Goal: Communication & Community: Connect with others

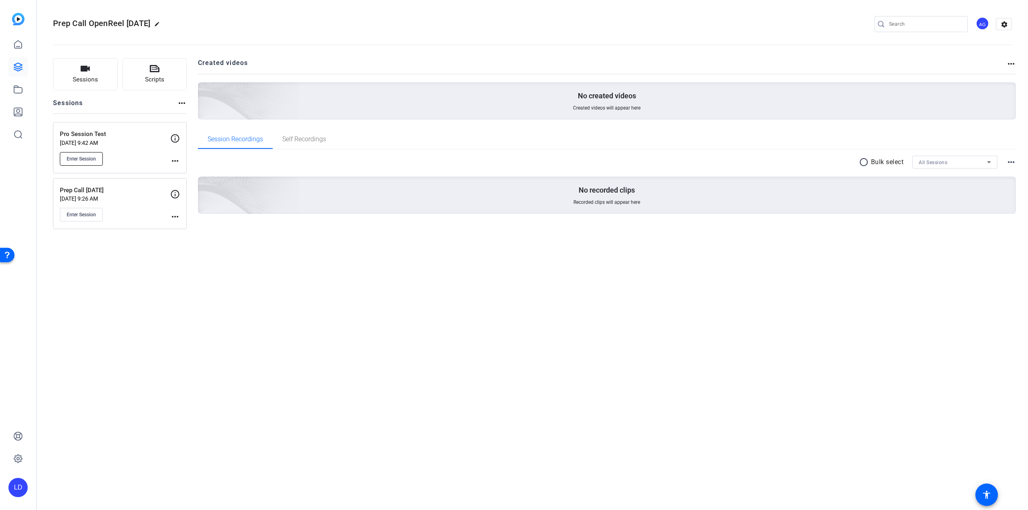
click at [82, 161] on span "Enter Session" at bounding box center [81, 159] width 29 height 6
click at [84, 159] on span "Enter Session" at bounding box center [81, 159] width 29 height 6
click at [75, 157] on span "Enter Session" at bounding box center [81, 159] width 29 height 6
click at [179, 158] on mat-icon "more_horiz" at bounding box center [175, 161] width 10 height 10
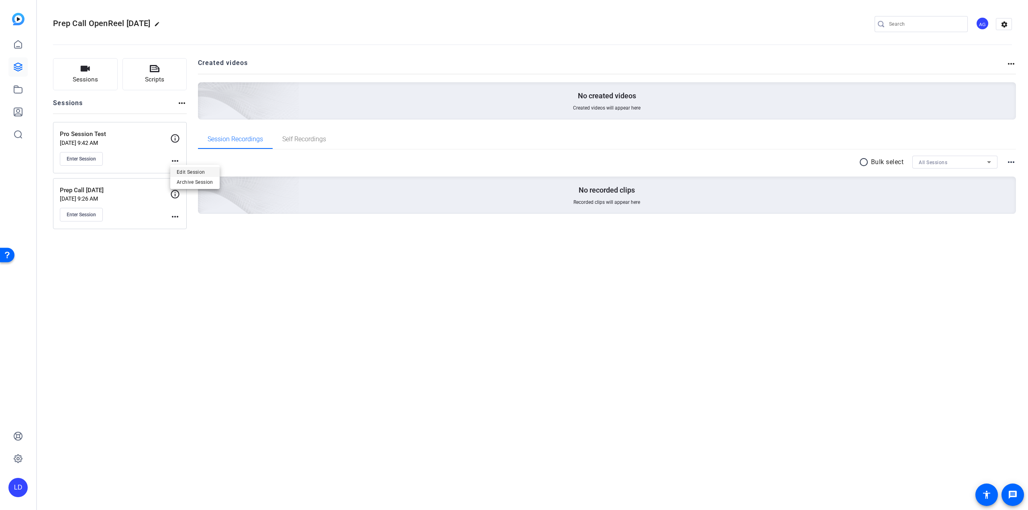
click at [0, 0] on span "Edit Session" at bounding box center [0, 0] width 0 height 0
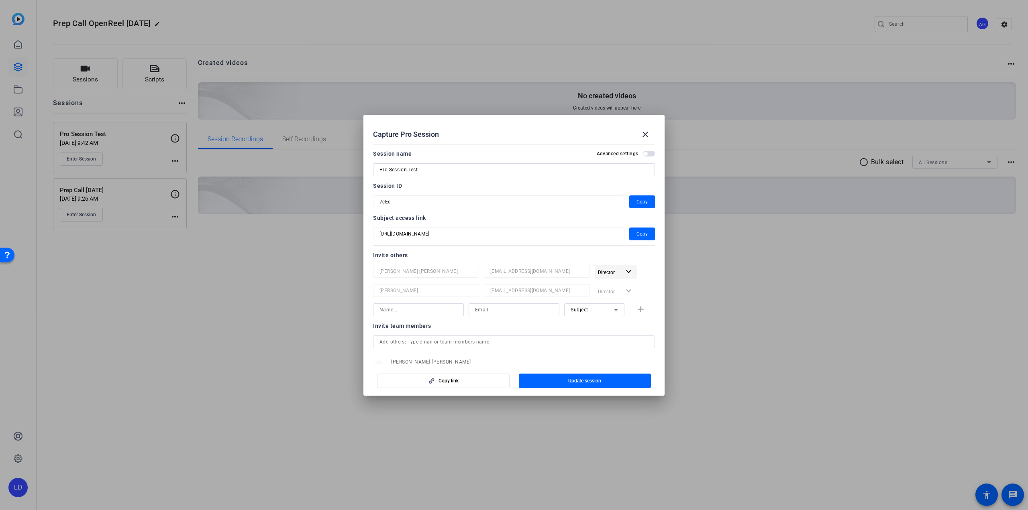
scroll to position [40, 0]
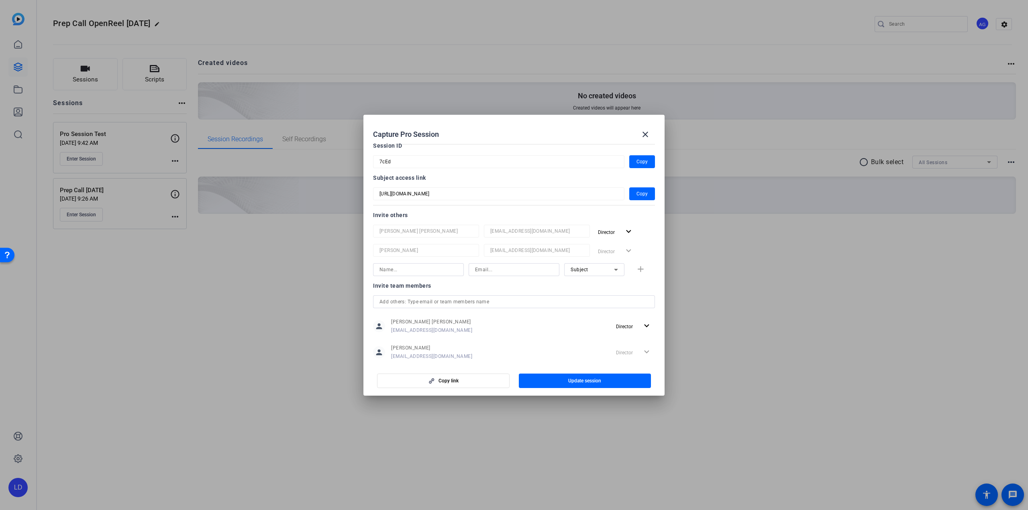
click at [440, 272] on input at bounding box center [418, 270] width 78 height 10
click at [0, 0] on div at bounding box center [0, 0] width 0 height 0
click at [415, 274] on input at bounding box center [418, 270] width 78 height 10
type input "Sonja Baro"
click at [497, 260] on div at bounding box center [537, 261] width 106 height 9
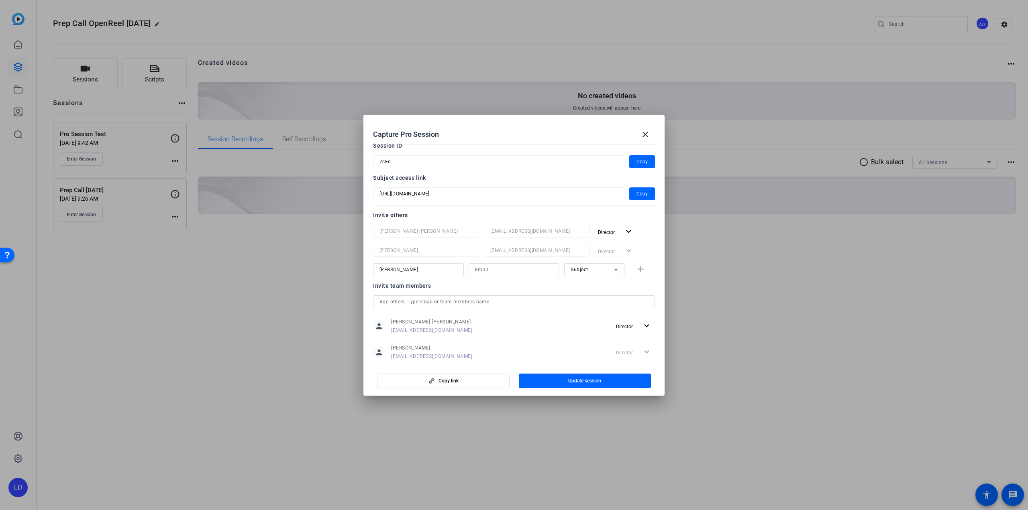
click at [501, 262] on div at bounding box center [537, 261] width 106 height 9
click at [501, 270] on input at bounding box center [514, 270] width 78 height 10
drag, startPoint x: 509, startPoint y: 262, endPoint x: 505, endPoint y: 265, distance: 4.6
click at [505, 264] on div "Alejandra Gallo Antonio pgalloantonio@axway.com Director expand_more Lydia Defr…" at bounding box center [514, 254] width 282 height 59
click at [507, 266] on input at bounding box center [514, 270] width 78 height 10
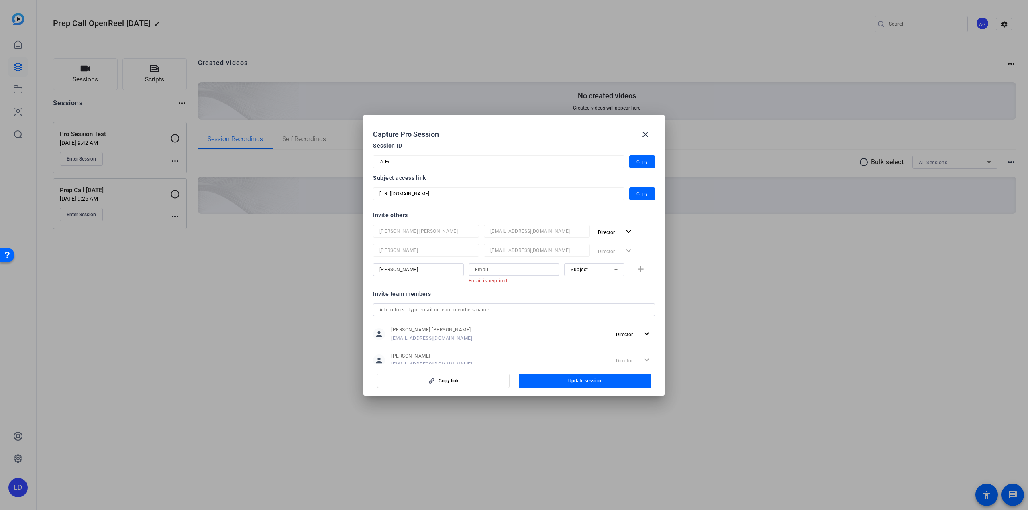
paste input "sbaro@axway.com"
type input "sbaro@axway.com"
drag, startPoint x: 529, startPoint y: 270, endPoint x: 461, endPoint y: 273, distance: 68.7
click at [0, 0] on div "Sonja Baro sbaro@axway.com Subject add" at bounding box center [0, 0] width 0 height 0
drag, startPoint x: 432, startPoint y: 267, endPoint x: 368, endPoint y: 273, distance: 63.7
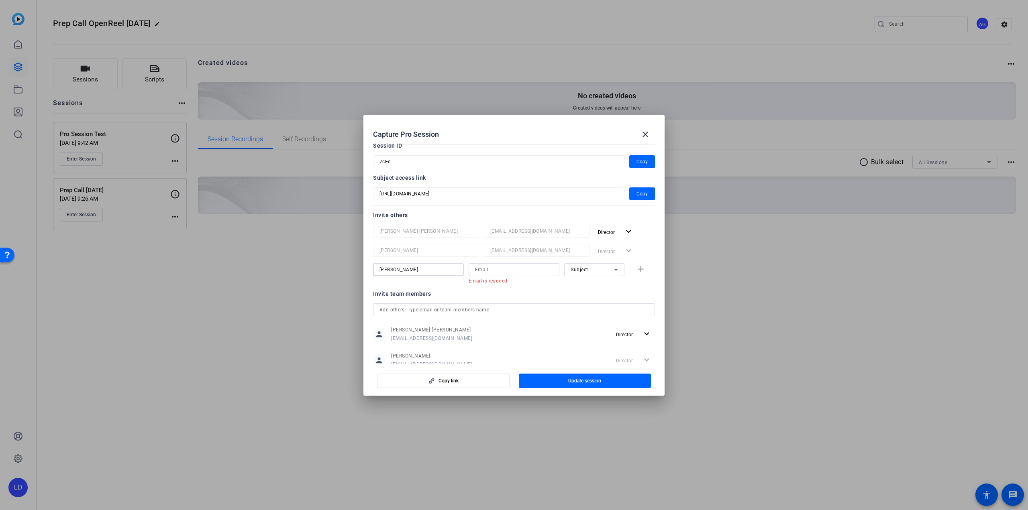
click at [368, 273] on mat-dialog-content "Session name Advanced settings Pro Session Test Session ID 7cEd Copy Subject ac…" at bounding box center [513, 252] width 301 height 223
click at [562, 293] on div "Invite team members" at bounding box center [514, 294] width 282 height 10
click at [639, 134] on span at bounding box center [644, 134] width 19 height 19
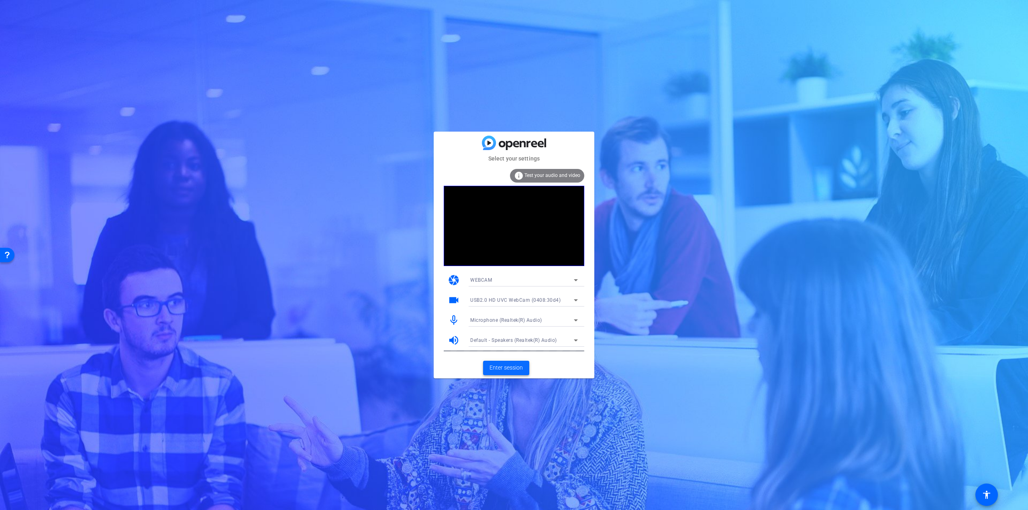
click at [512, 369] on span "Enter session" at bounding box center [505, 368] width 33 height 8
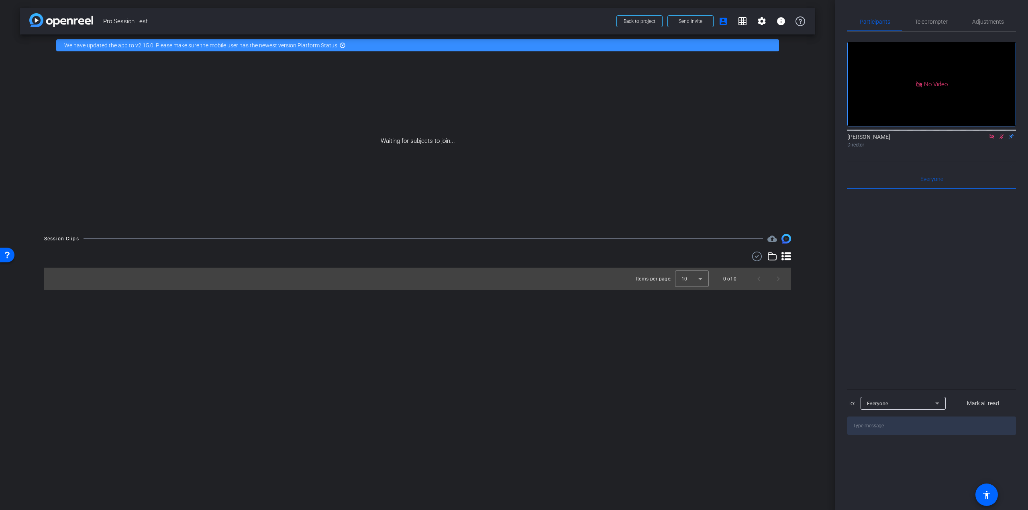
click at [991, 140] on mat-icon at bounding box center [992, 136] width 10 height 7
click at [990, 139] on icon at bounding box center [991, 137] width 6 height 6
click at [704, 23] on span at bounding box center [689, 21] width 45 height 19
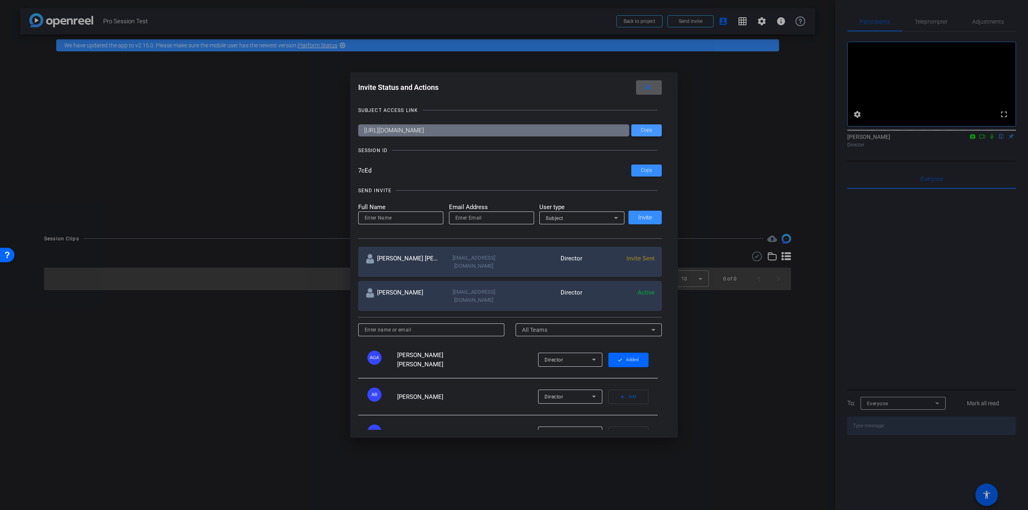
click at [649, 134] on span at bounding box center [646, 130] width 31 height 19
click at [649, 89] on mat-icon "close" at bounding box center [647, 88] width 10 height 10
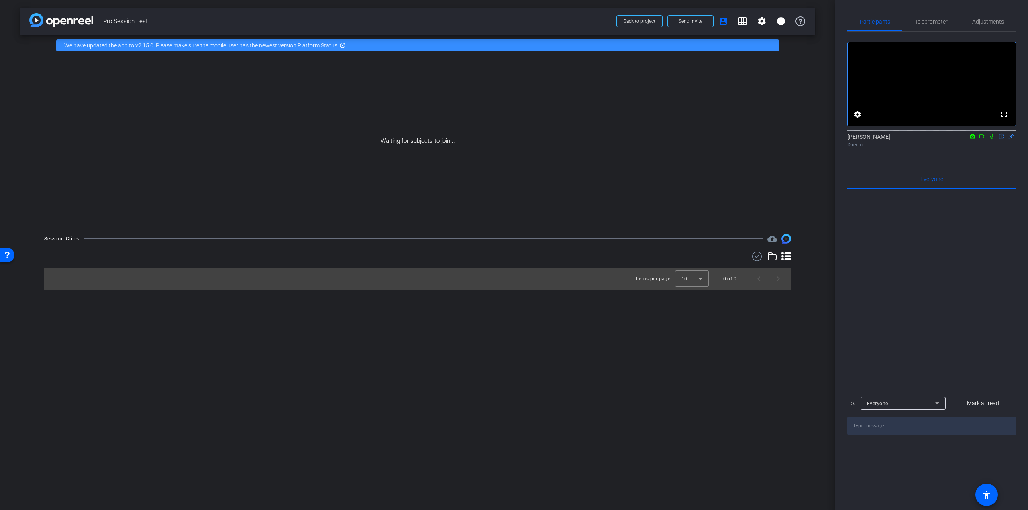
click at [992, 139] on icon at bounding box center [991, 136] width 3 height 5
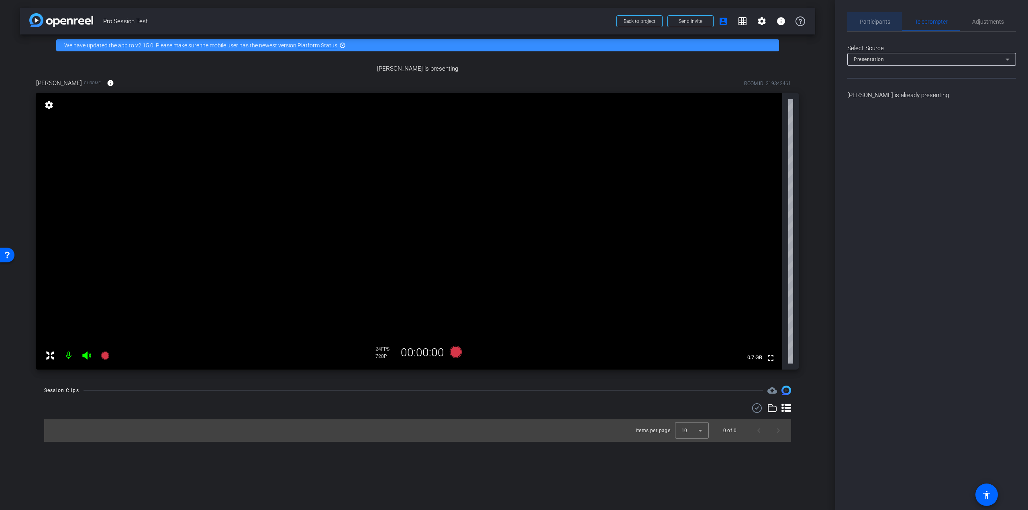
click at [871, 22] on span "Participants" at bounding box center [874, 22] width 31 height 6
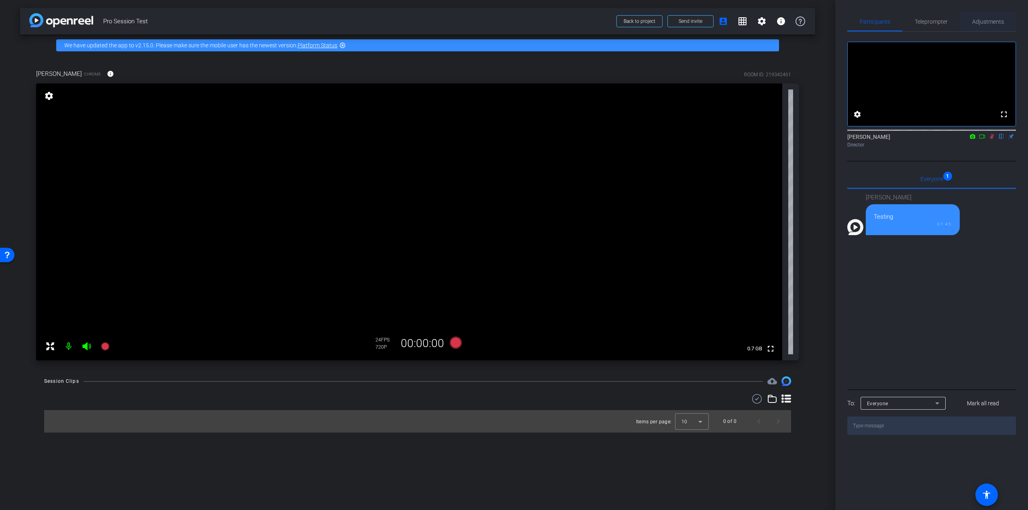
click at [979, 28] on span "Adjustments" at bounding box center [988, 21] width 32 height 19
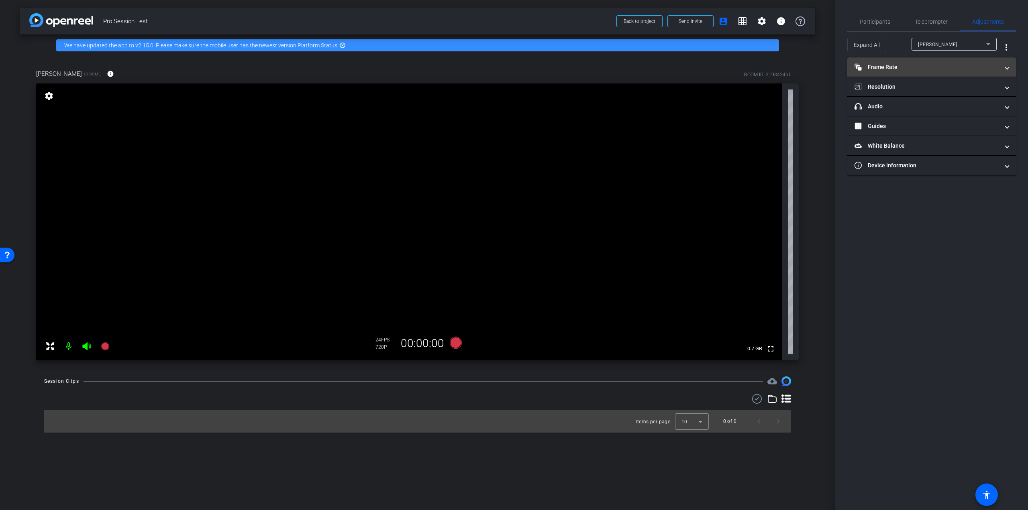
click at [902, 64] on mat-panel-title "Frame Rate Frame Rate" at bounding box center [926, 67] width 144 height 8
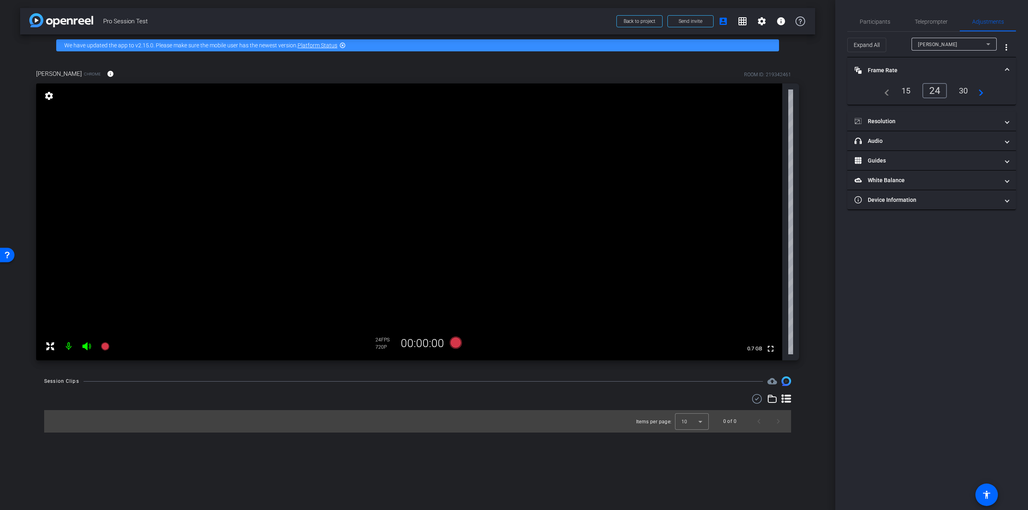
click at [965, 93] on div "30" at bounding box center [962, 91] width 21 height 14
click at [938, 118] on mat-panel-title "Resolution" at bounding box center [926, 121] width 144 height 8
click at [942, 148] on div "1080" at bounding box center [938, 145] width 30 height 14
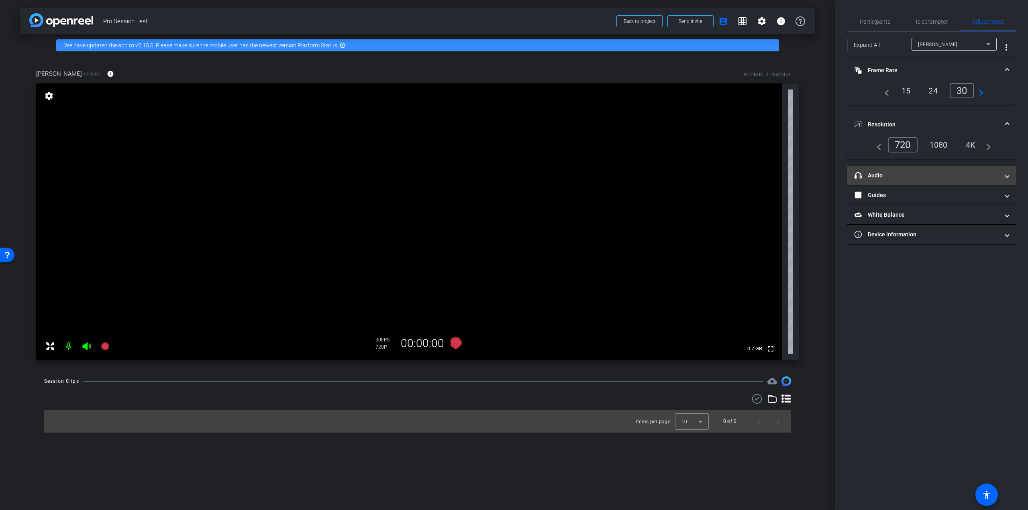
click at [922, 169] on mat-expansion-panel-header "headphone icon Audio" at bounding box center [931, 175] width 169 height 19
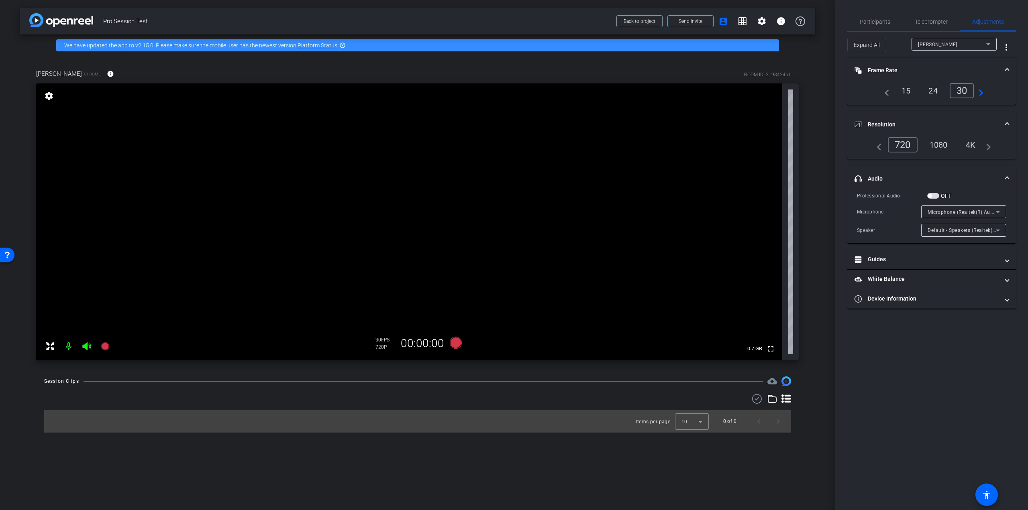
click at [934, 196] on span "button" at bounding box center [933, 196] width 12 height 6
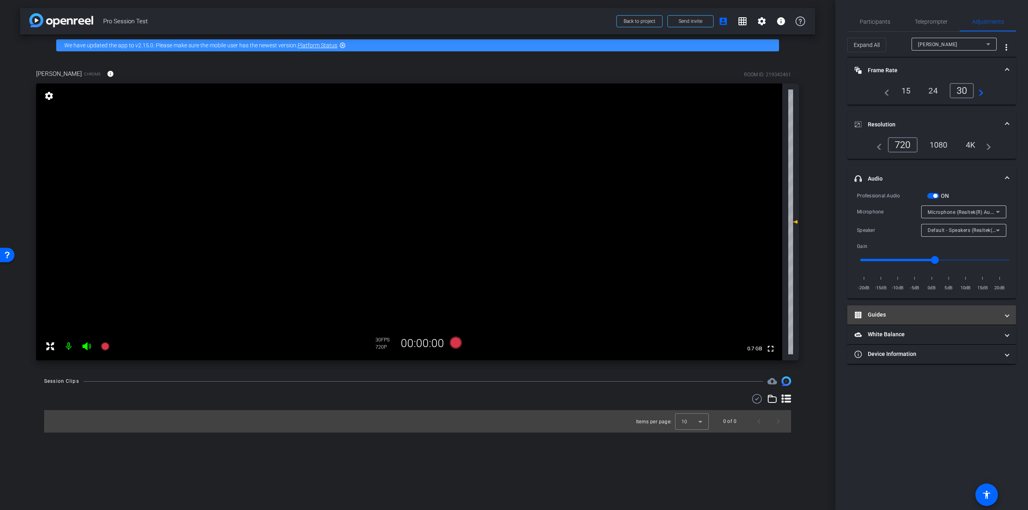
click at [878, 319] on mat-expansion-panel-header "Guides" at bounding box center [931, 314] width 169 height 19
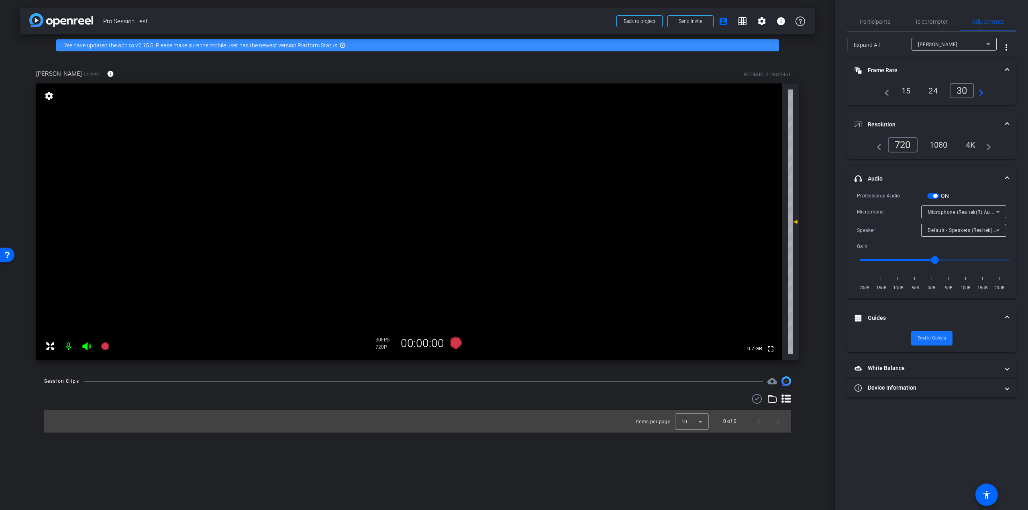
click at [923, 341] on span "Enable Guides" at bounding box center [931, 338] width 28 height 12
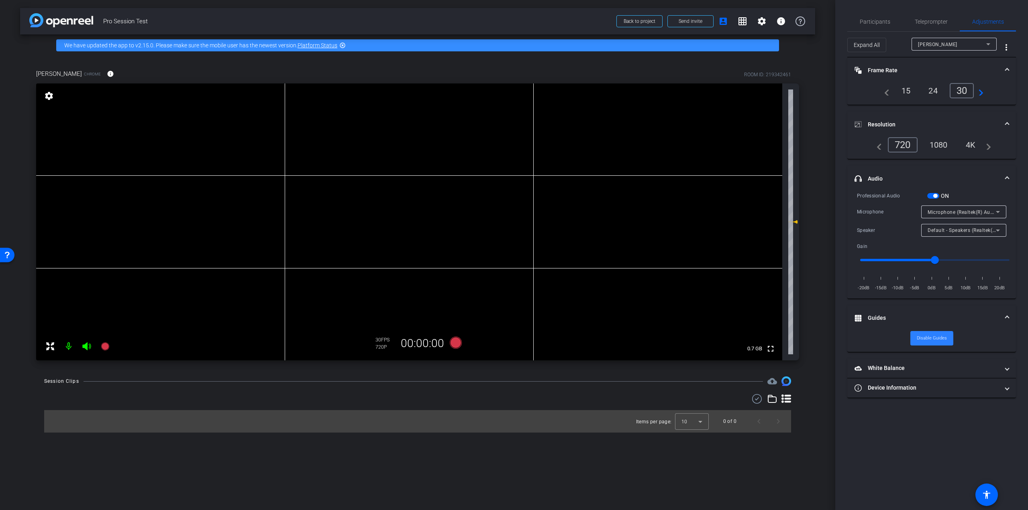
click at [923, 341] on span "Disable Guides" at bounding box center [931, 338] width 30 height 12
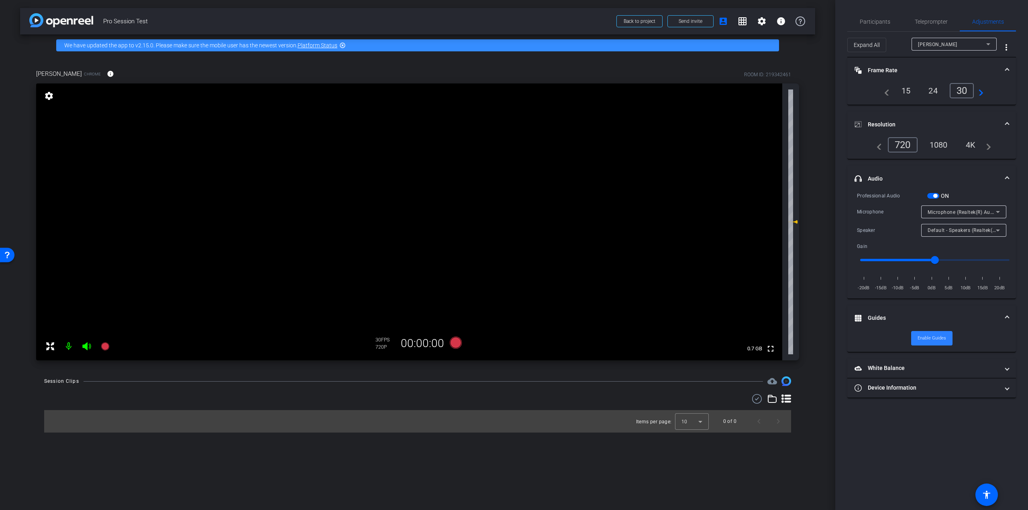
click at [923, 341] on span "Enable Guides" at bounding box center [931, 338] width 28 height 12
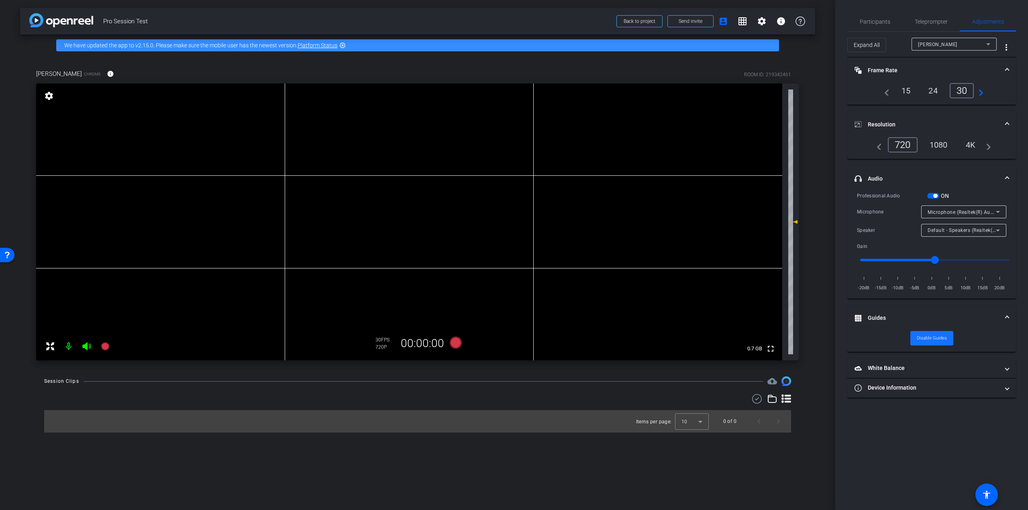
click at [923, 341] on span "Disable Guides" at bounding box center [931, 338] width 30 height 12
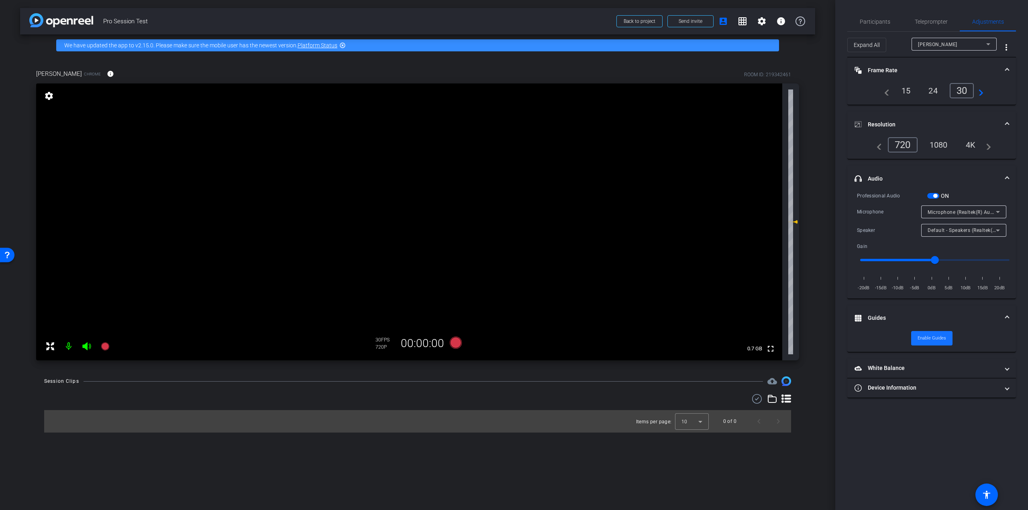
click at [923, 341] on span "Enable Guides" at bounding box center [931, 338] width 28 height 12
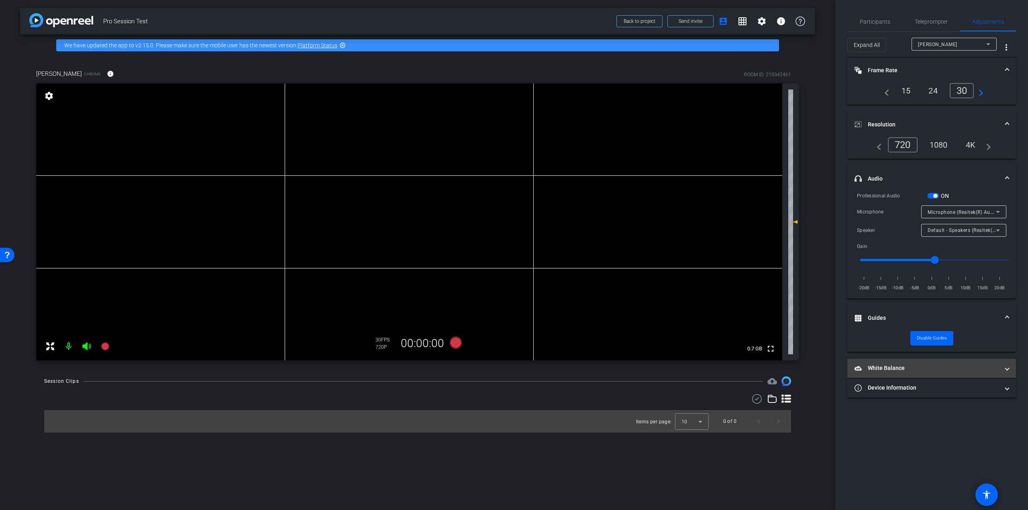
click at [909, 370] on mat-panel-title "White Balance White Balance" at bounding box center [926, 368] width 144 height 8
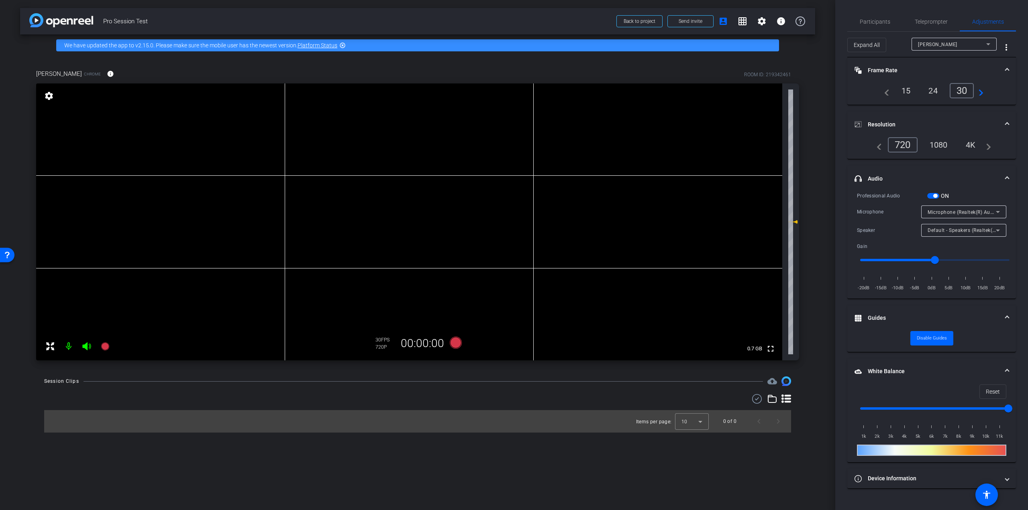
click at [931, 367] on mat-panel-title "White Balance White Balance" at bounding box center [926, 371] width 144 height 8
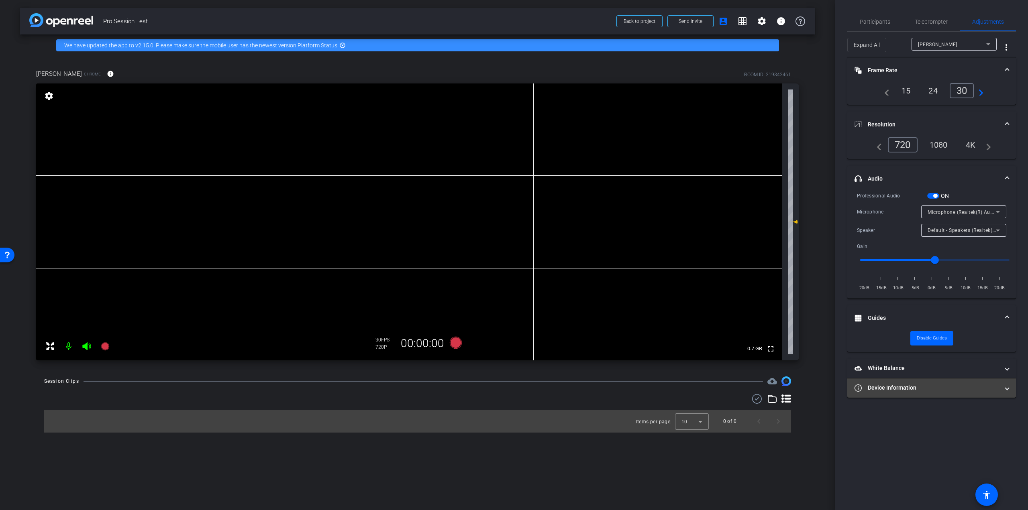
click at [910, 388] on mat-panel-title "Device Information" at bounding box center [926, 388] width 144 height 8
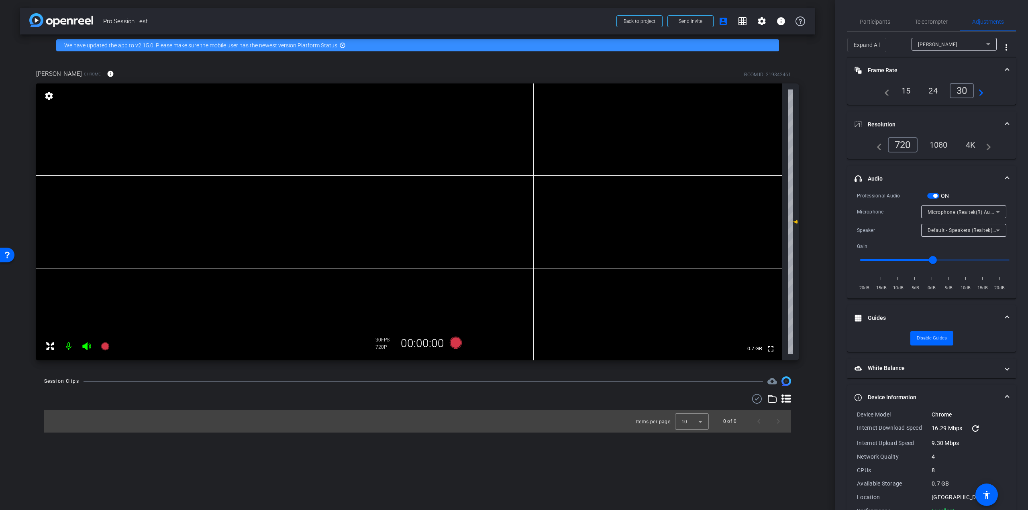
click at [946, 392] on mat-expansion-panel-header "Device Information" at bounding box center [931, 398] width 169 height 26
click at [873, 23] on span "Participants" at bounding box center [874, 22] width 31 height 6
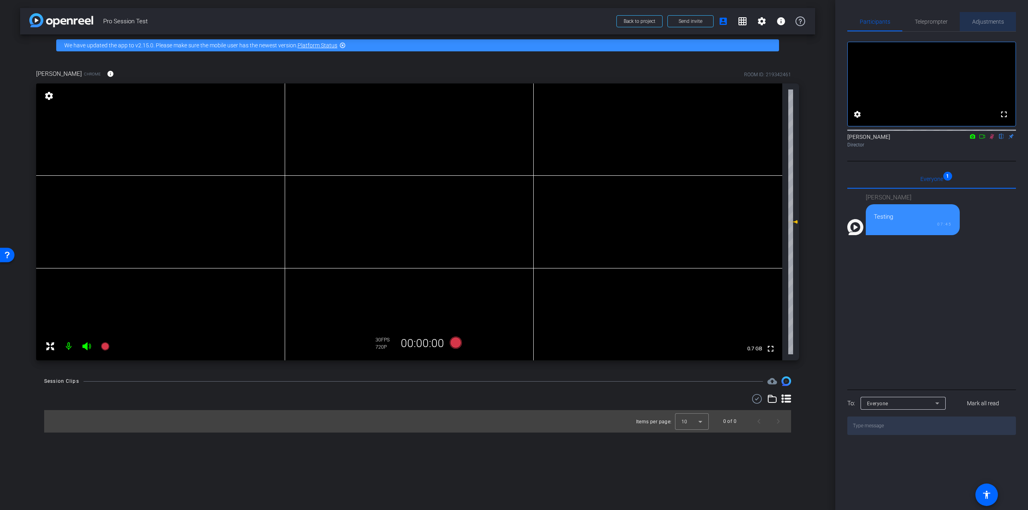
click at [962, 27] on div "Adjustments" at bounding box center [987, 21] width 56 height 19
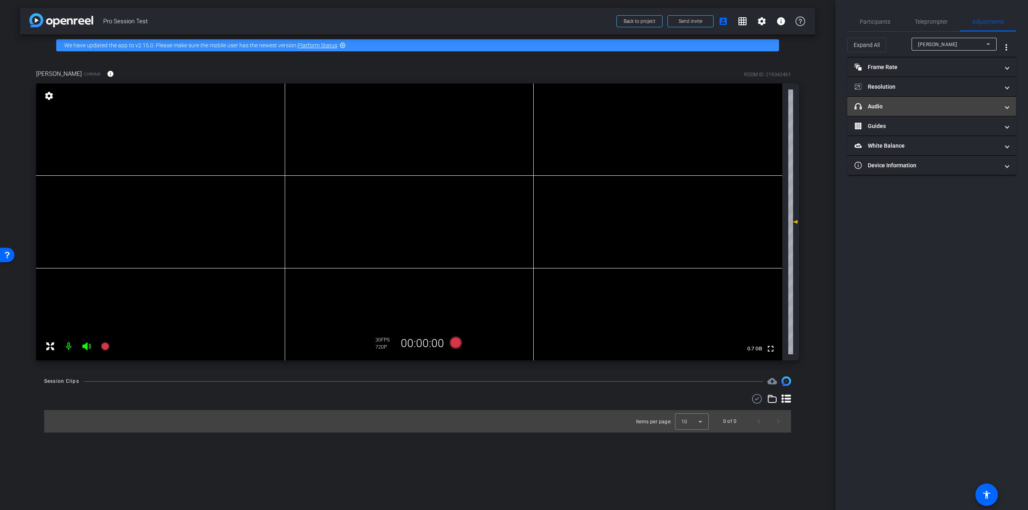
click at [891, 104] on mat-panel-title "headphone icon Audio" at bounding box center [926, 106] width 144 height 8
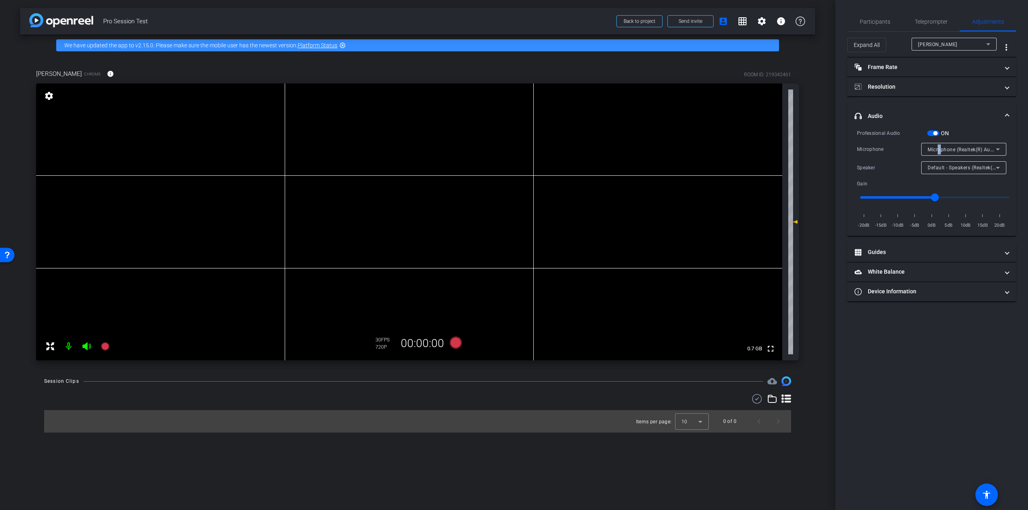
click at [939, 147] on span "Microphone (Realtek(R) Audio)" at bounding box center [963, 149] width 72 height 6
click at [918, 368] on div at bounding box center [514, 255] width 1028 height 510
click at [952, 174] on div at bounding box center [963, 178] width 85 height 9
click at [960, 166] on span "Default - Speakers (Realtek(R) Audio)" at bounding box center [970, 167] width 87 height 6
click at [893, 175] on div at bounding box center [514, 255] width 1028 height 510
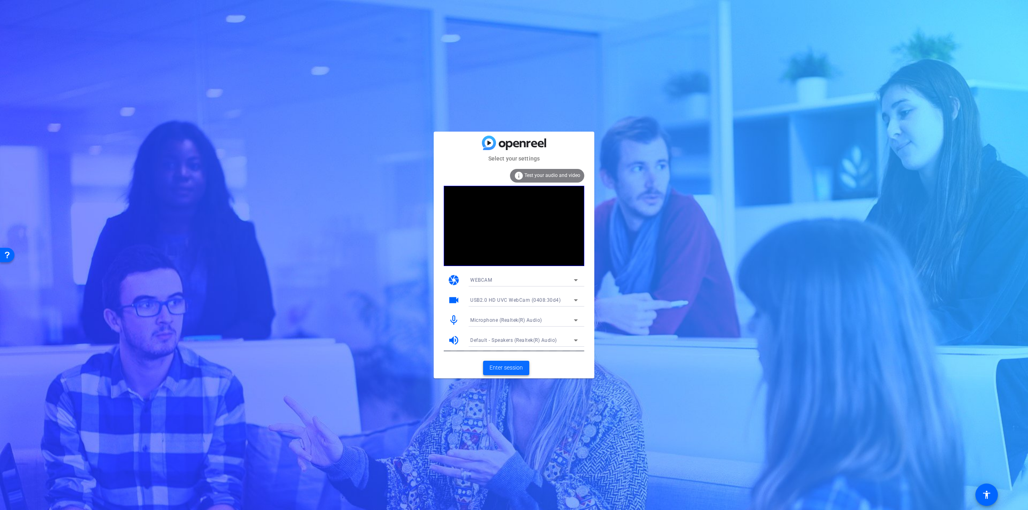
click at [512, 369] on span "Enter session" at bounding box center [505, 368] width 33 height 8
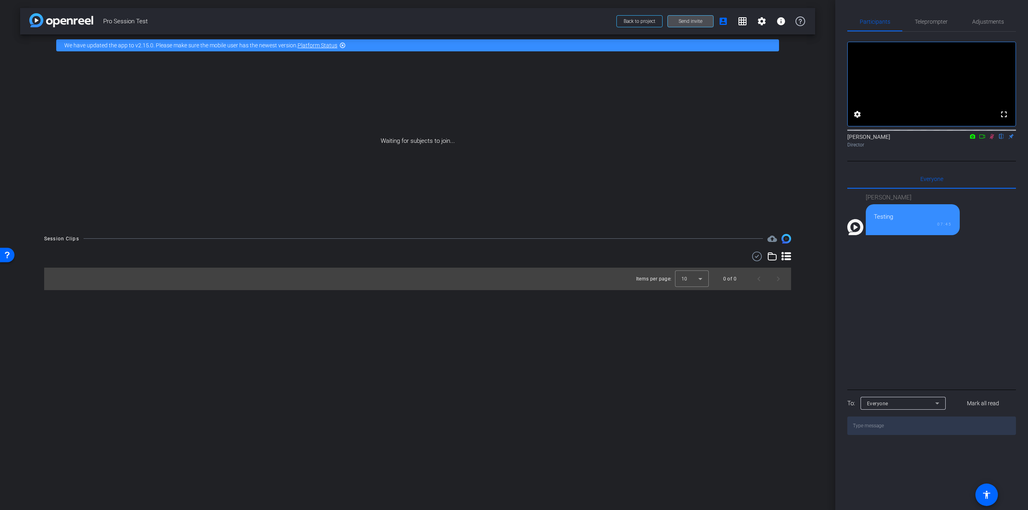
click at [697, 23] on span "Send invite" at bounding box center [690, 21] width 24 height 6
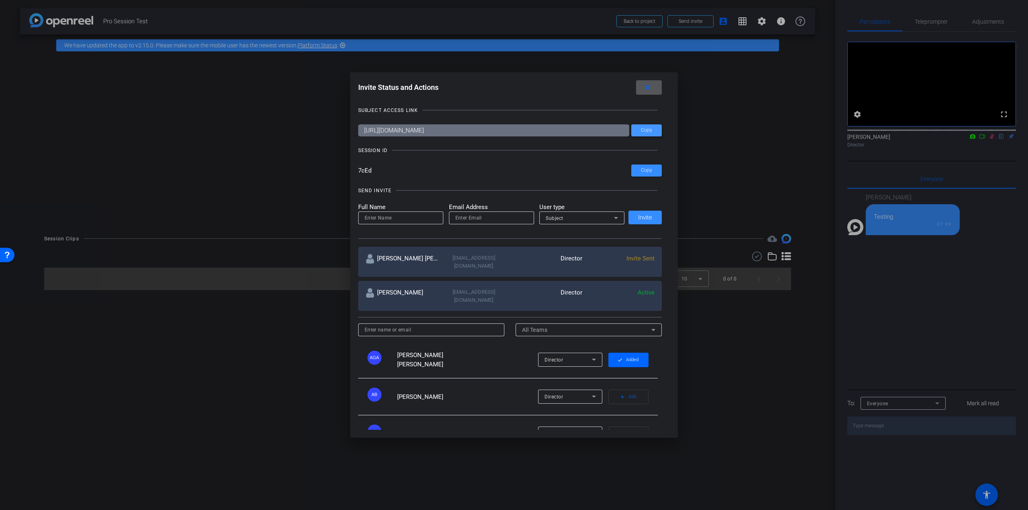
click at [652, 133] on span at bounding box center [646, 130] width 31 height 19
drag, startPoint x: 646, startPoint y: 86, endPoint x: 655, endPoint y: 63, distance: 24.1
click at [0, 0] on mat-icon "close" at bounding box center [0, 0] width 0 height 0
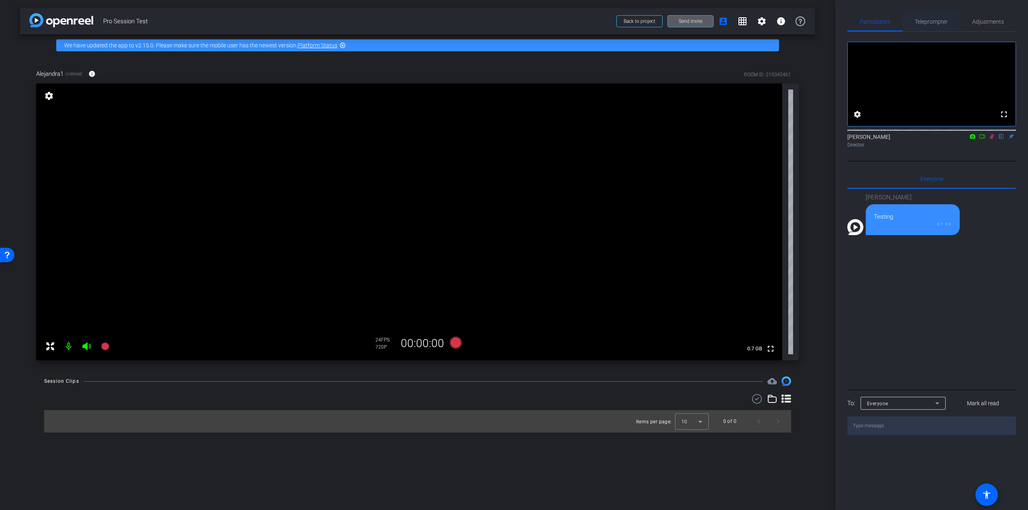
click at [930, 15] on span "Teleprompter" at bounding box center [930, 21] width 33 height 19
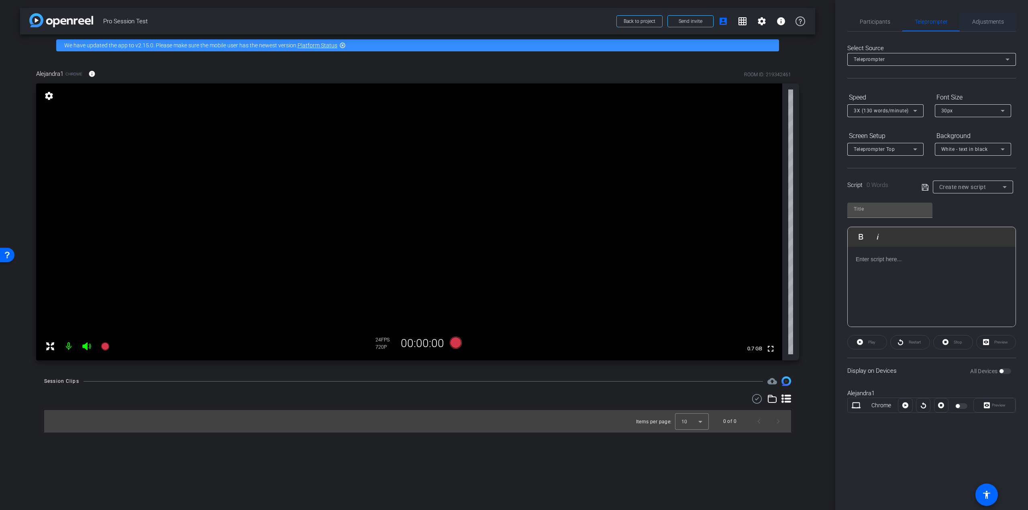
click at [995, 22] on span "Adjustments" at bounding box center [988, 22] width 32 height 6
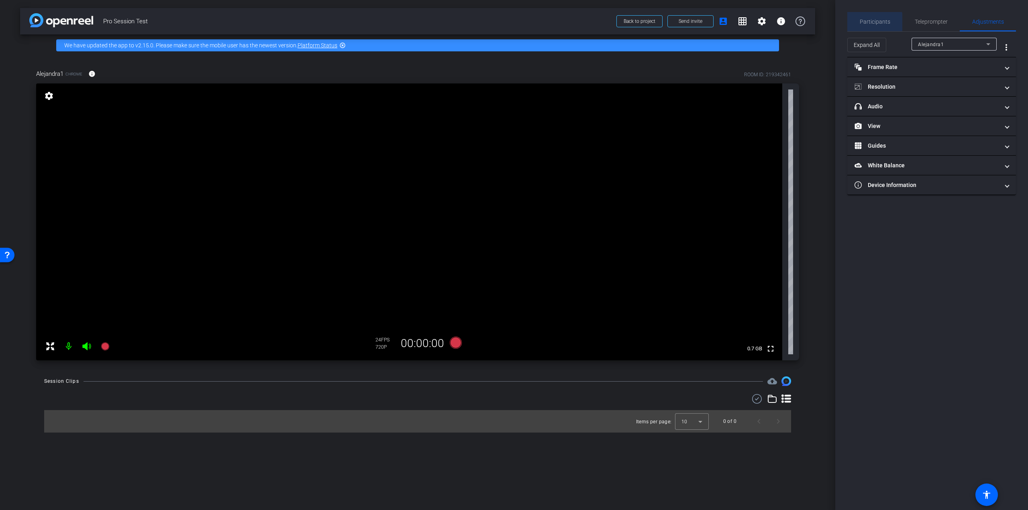
click at [869, 24] on span "Participants" at bounding box center [874, 22] width 31 height 6
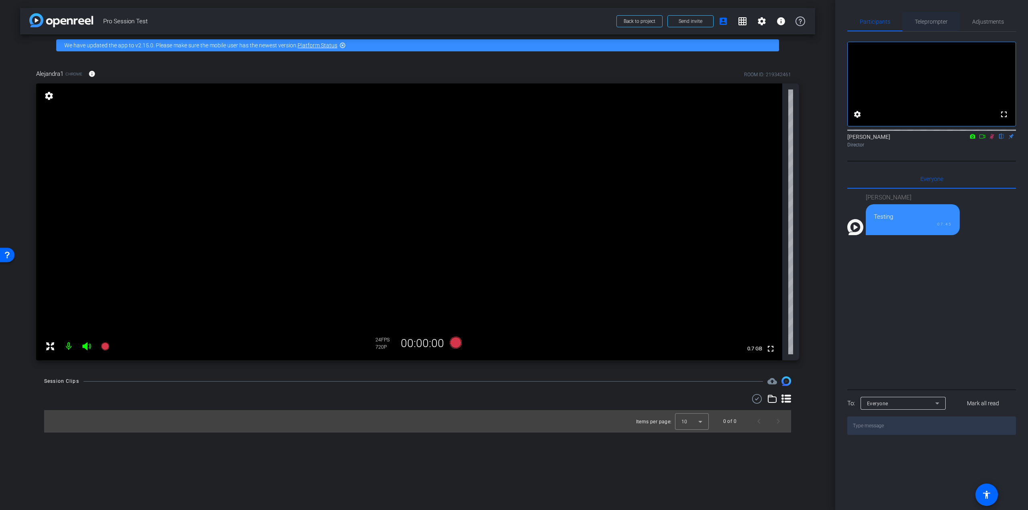
click at [925, 24] on span "Teleprompter" at bounding box center [930, 22] width 33 height 6
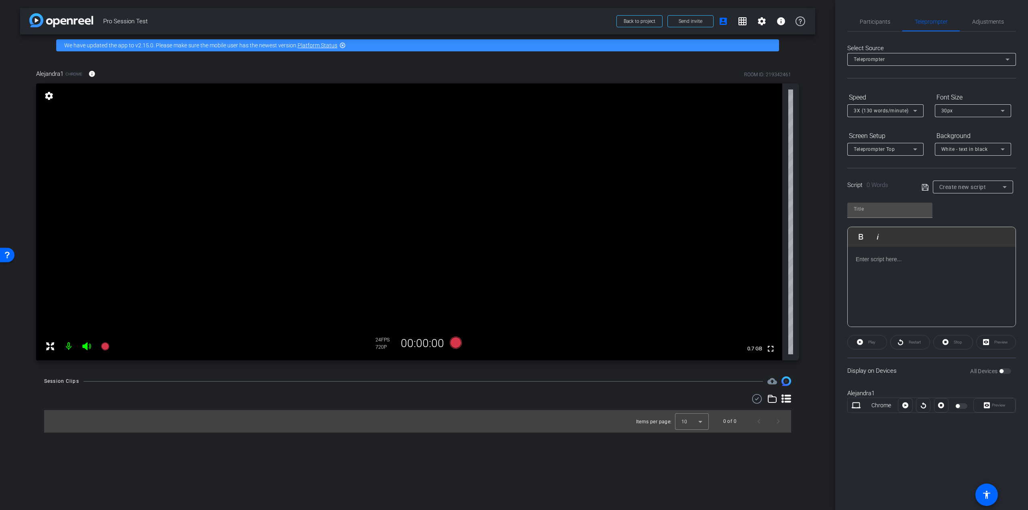
click at [960, 405] on div at bounding box center [962, 406] width 14 height 6
click at [1007, 371] on div "All Devices" at bounding box center [990, 371] width 41 height 8
click at [906, 404] on div at bounding box center [904, 405] width 14 height 14
click at [958, 402] on mat-slide-toggle at bounding box center [962, 406] width 14 height 10
click at [961, 404] on div at bounding box center [962, 406] width 14 height 6
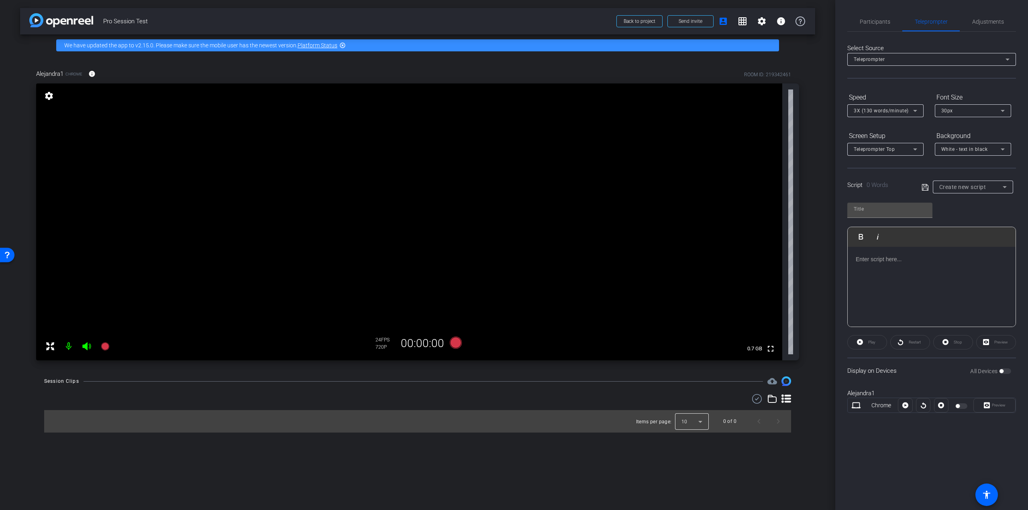
click at [694, 423] on div at bounding box center [692, 421] width 34 height 19
click at [735, 462] on div at bounding box center [514, 255] width 1028 height 510
click at [857, 343] on div "Play" at bounding box center [867, 342] width 40 height 14
click at [1001, 16] on span "Adjustments" at bounding box center [988, 21] width 32 height 19
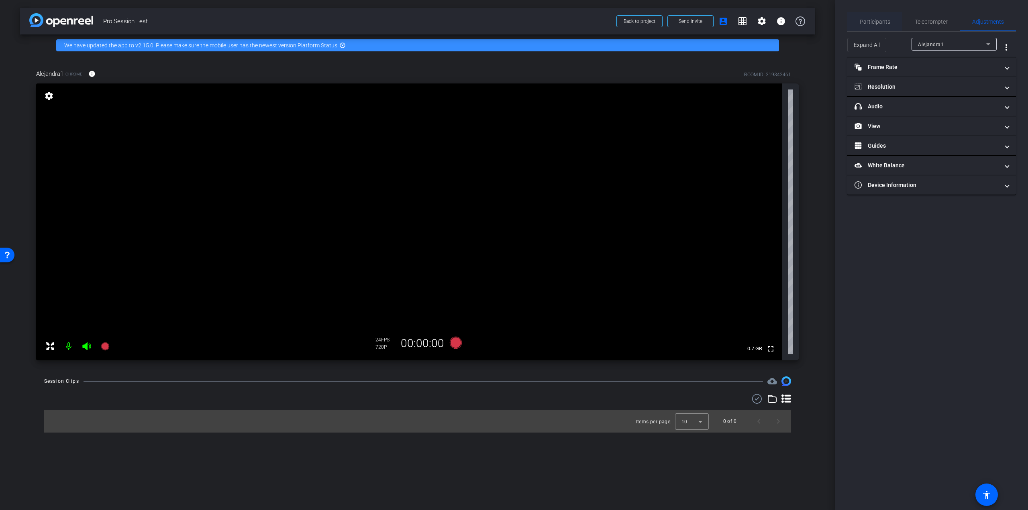
click at [865, 26] on span "Participants" at bounding box center [874, 21] width 31 height 19
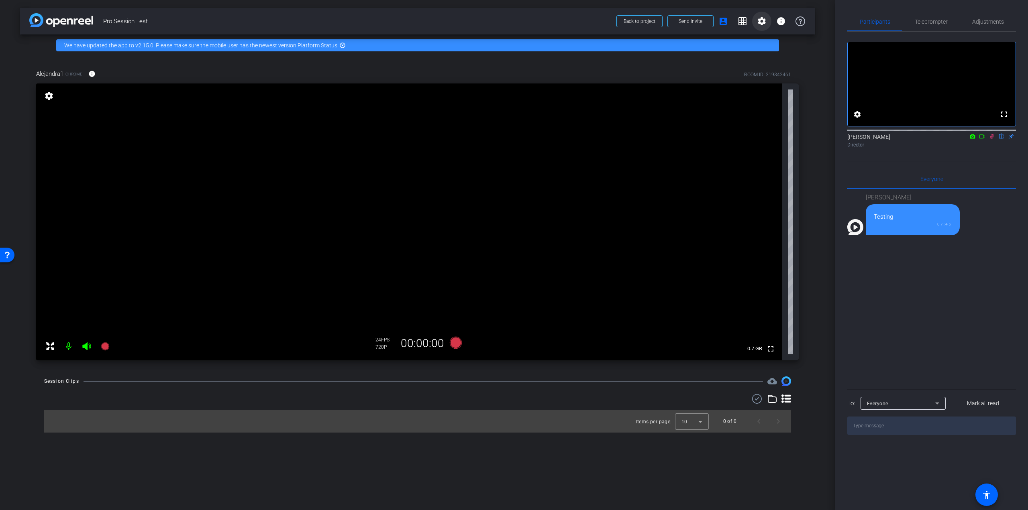
click at [764, 22] on mat-icon "settings" at bounding box center [762, 21] width 10 height 10
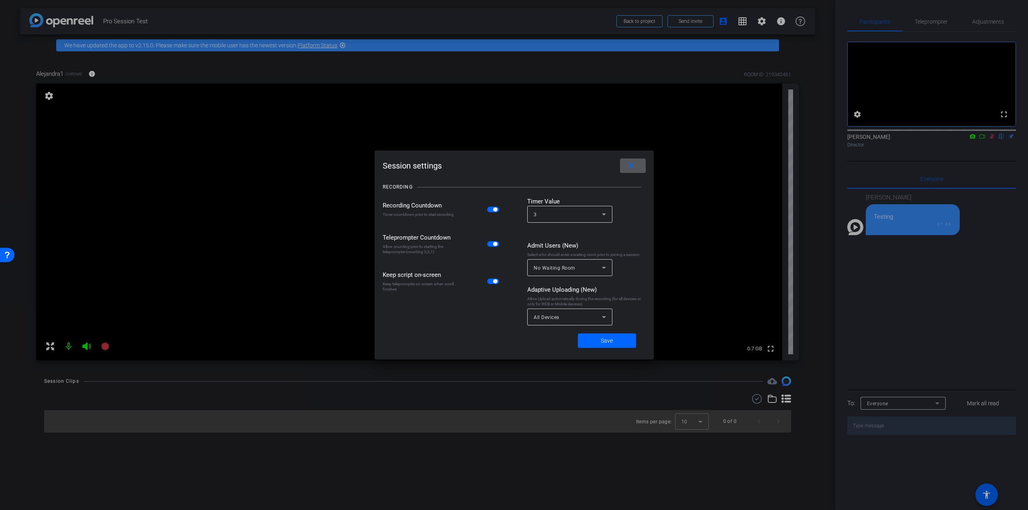
click at [628, 167] on mat-icon "close" at bounding box center [631, 166] width 10 height 10
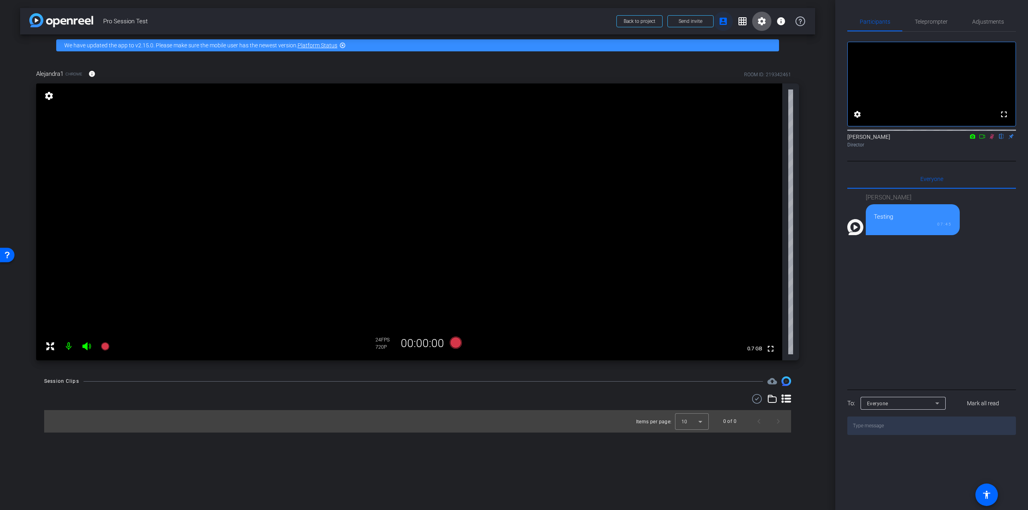
click at [724, 26] on span at bounding box center [722, 21] width 19 height 19
click at [722, 23] on mat-icon "account_box" at bounding box center [723, 21] width 10 height 10
click at [743, 20] on mat-icon "grid_on" at bounding box center [742, 21] width 10 height 10
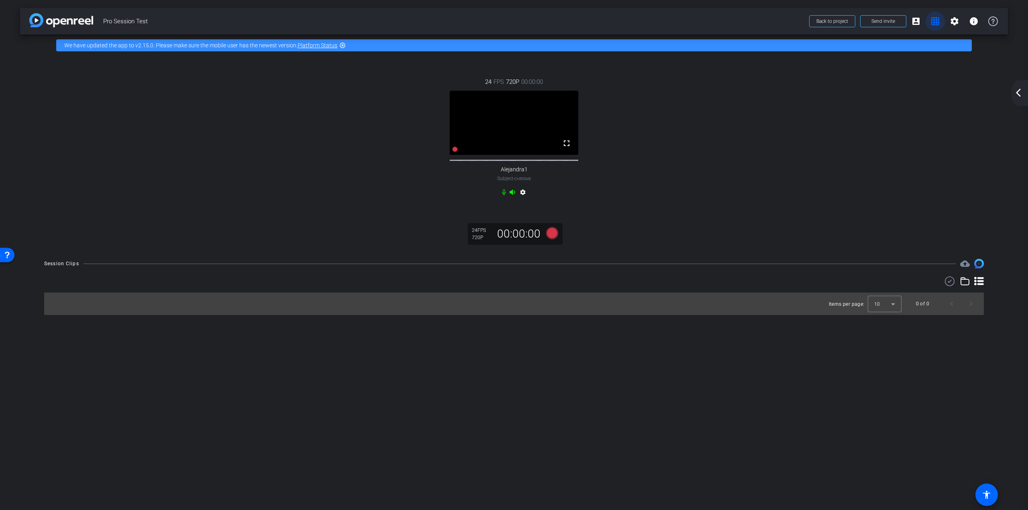
click at [936, 27] on span at bounding box center [934, 21] width 19 height 19
click at [932, 22] on mat-icon "grid_on" at bounding box center [935, 21] width 10 height 10
click at [953, 24] on mat-icon "settings" at bounding box center [954, 21] width 10 height 10
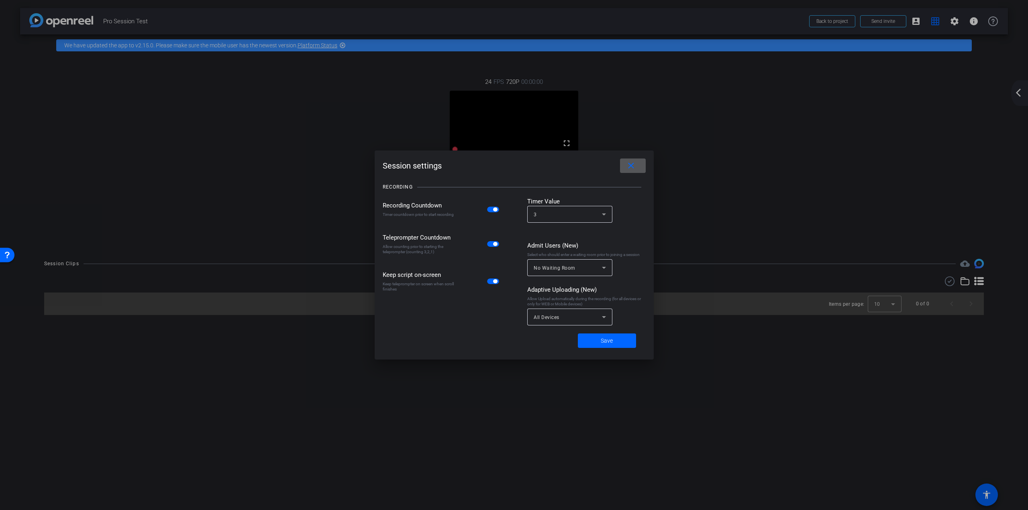
click at [636, 170] on span at bounding box center [633, 165] width 26 height 19
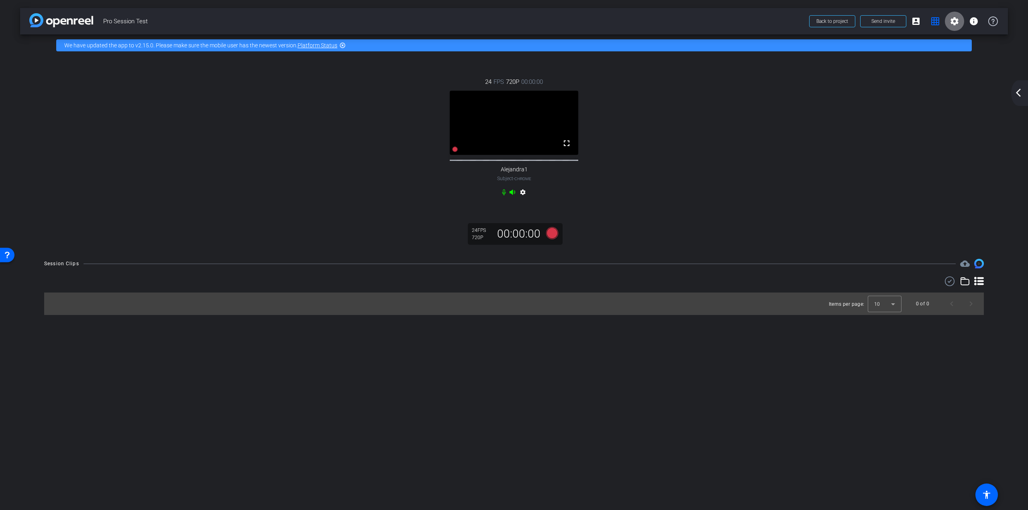
click at [958, 22] on mat-icon "settings" at bounding box center [954, 21] width 10 height 10
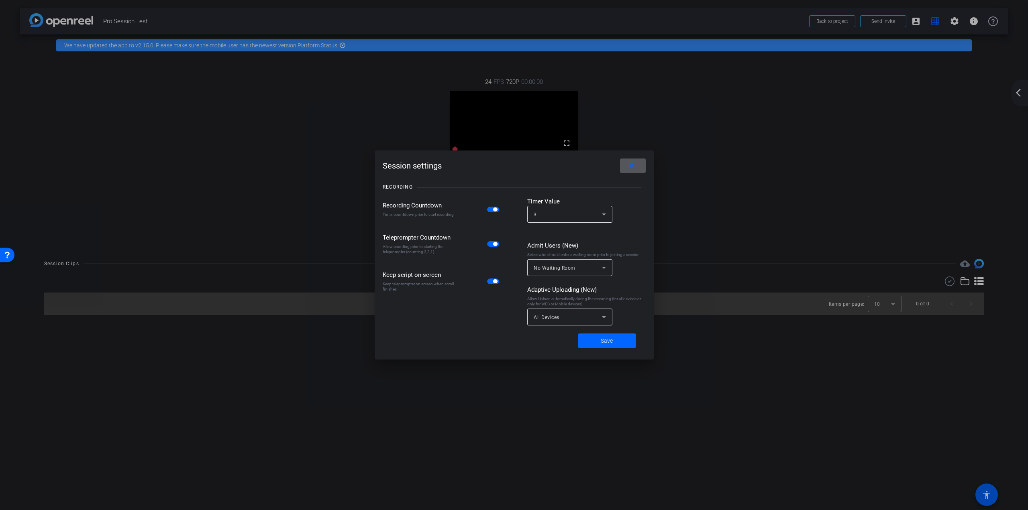
drag, startPoint x: 638, startPoint y: 167, endPoint x: 647, endPoint y: 165, distance: 9.1
click at [638, 167] on span at bounding box center [633, 165] width 26 height 19
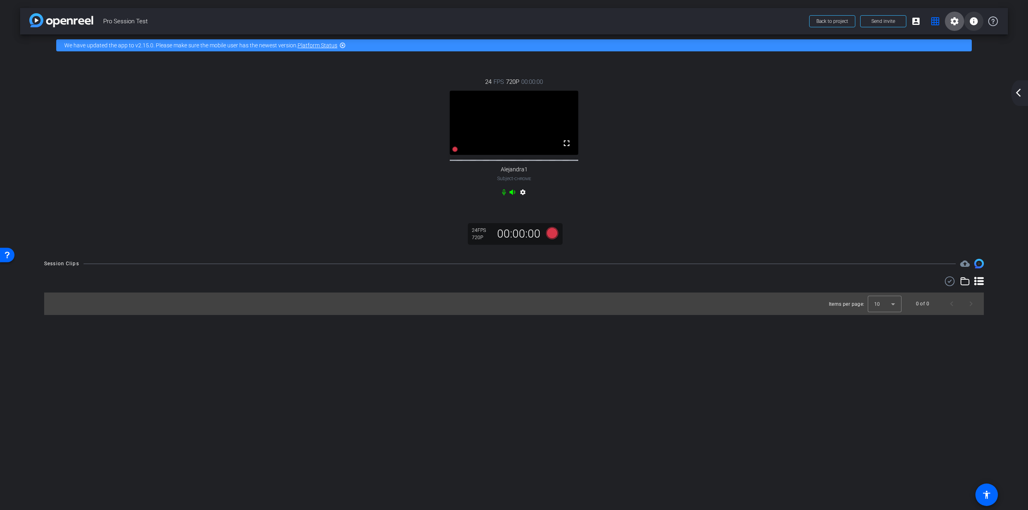
click at [982, 21] on span at bounding box center [973, 21] width 19 height 19
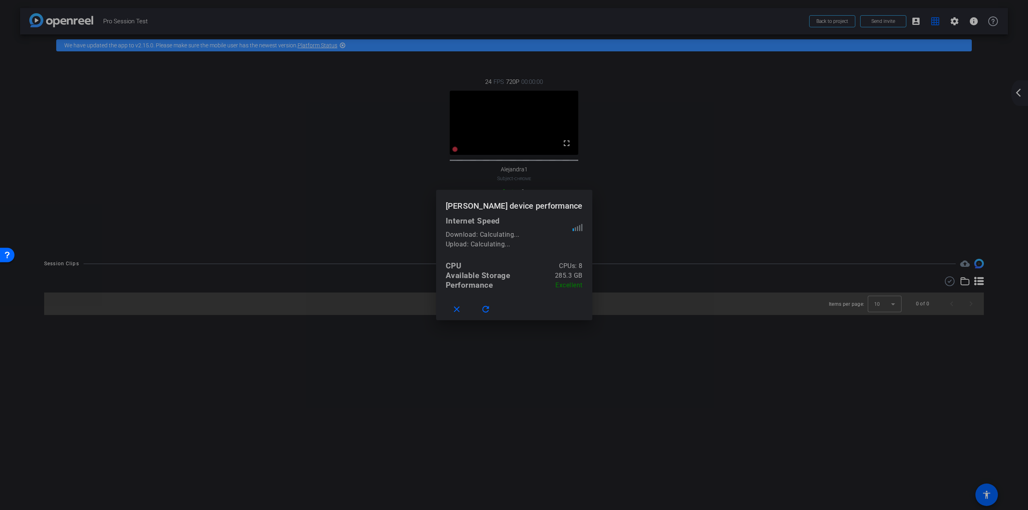
click at [644, 214] on div at bounding box center [514, 255] width 1028 height 510
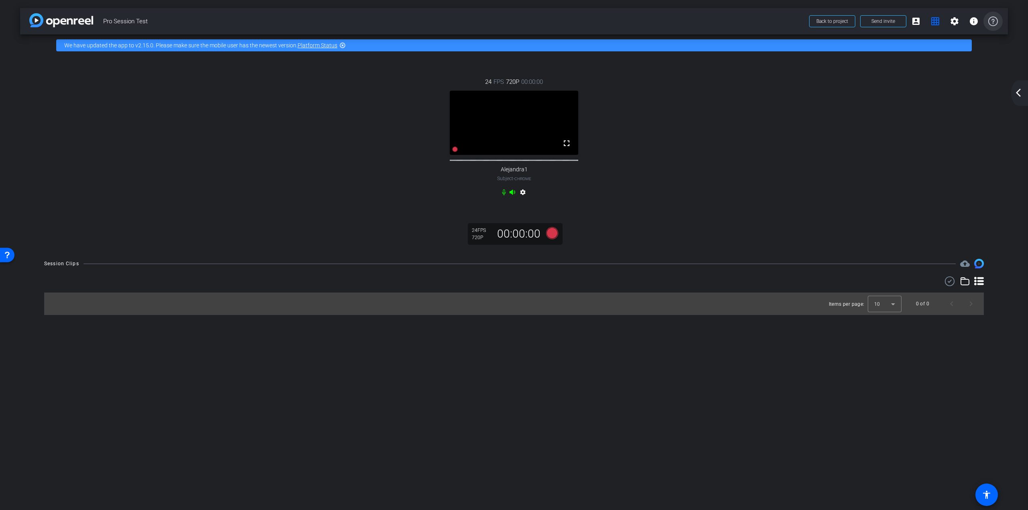
click at [992, 24] on icon at bounding box center [993, 21] width 10 height 10
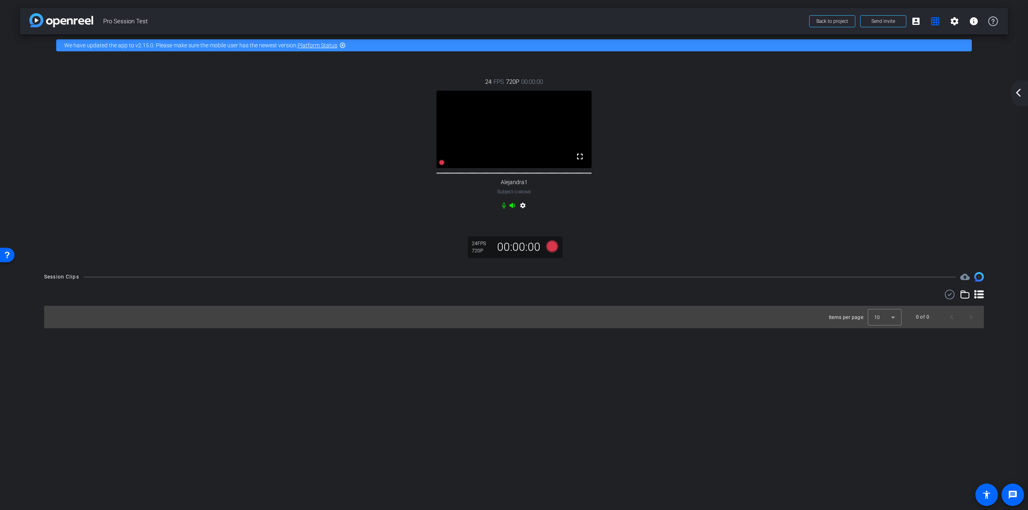
click at [1017, 94] on mat-icon "arrow_back_ios_new" at bounding box center [1018, 93] width 10 height 10
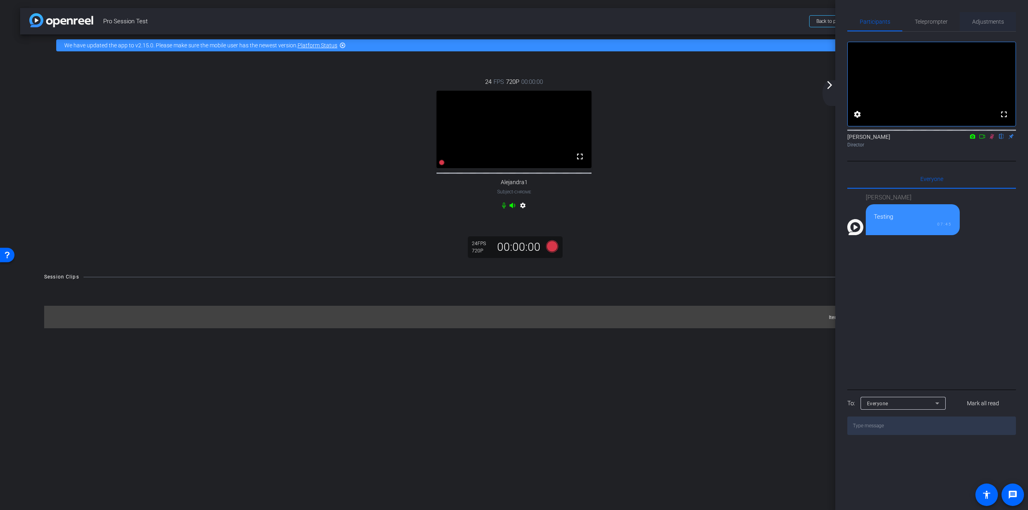
click at [980, 21] on span "Adjustments" at bounding box center [988, 22] width 32 height 6
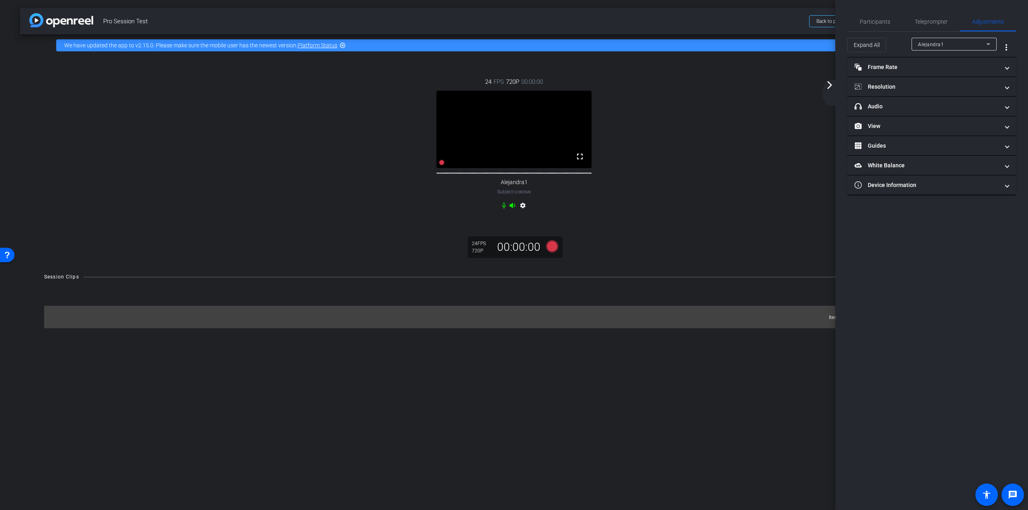
click at [932, 42] on span "Alejandra1" at bounding box center [931, 45] width 26 height 6
click at [945, 60] on mat-option "Alejandra1" at bounding box center [953, 60] width 85 height 13
click at [966, 69] on mat-panel-title "Frame Rate Frame Rate" at bounding box center [926, 67] width 144 height 8
click at [971, 66] on mat-panel-title "Frame Rate Frame Rate" at bounding box center [926, 70] width 144 height 8
click at [954, 85] on mat-panel-title "Resolution" at bounding box center [926, 87] width 144 height 8
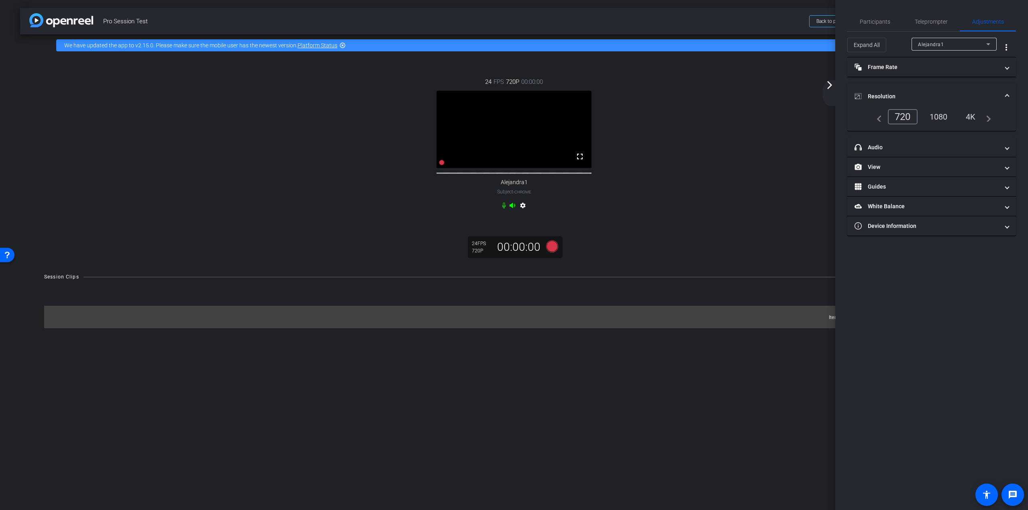
click at [954, 85] on mat-expansion-panel-header "Resolution" at bounding box center [931, 96] width 169 height 26
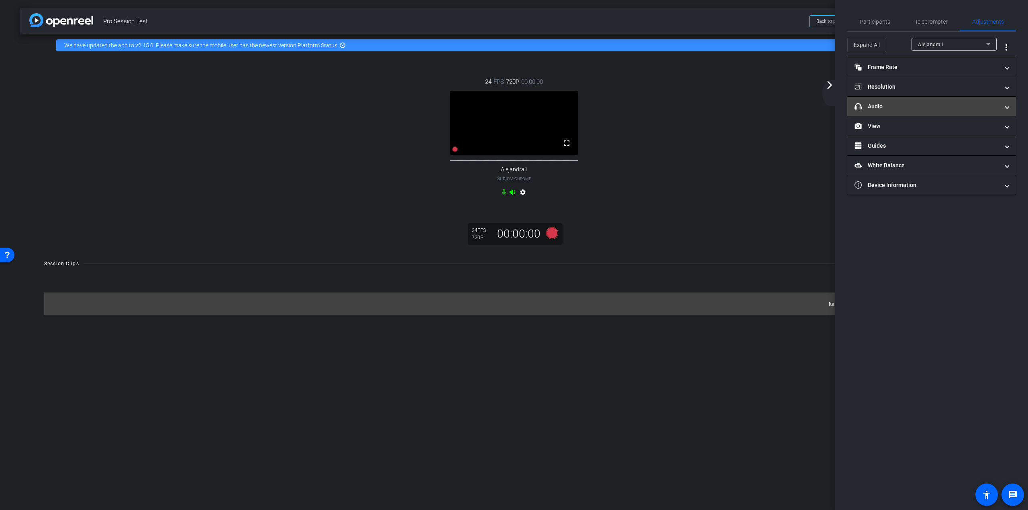
click at [946, 106] on mat-panel-title "headphone icon Audio" at bounding box center [926, 106] width 144 height 8
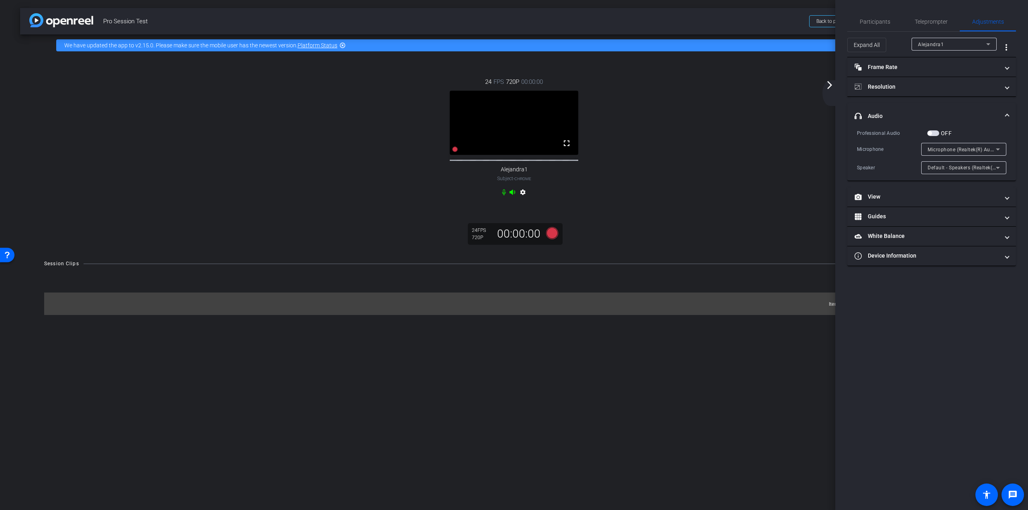
click at [946, 106] on mat-expansion-panel-header "headphone icon Audio" at bounding box center [931, 116] width 169 height 26
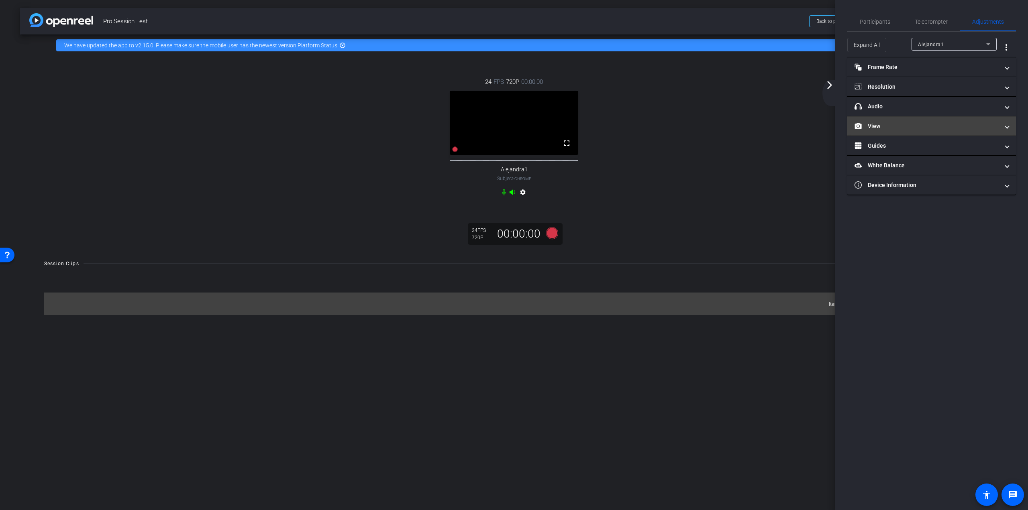
click at [930, 124] on mat-panel-title "View" at bounding box center [926, 126] width 144 height 8
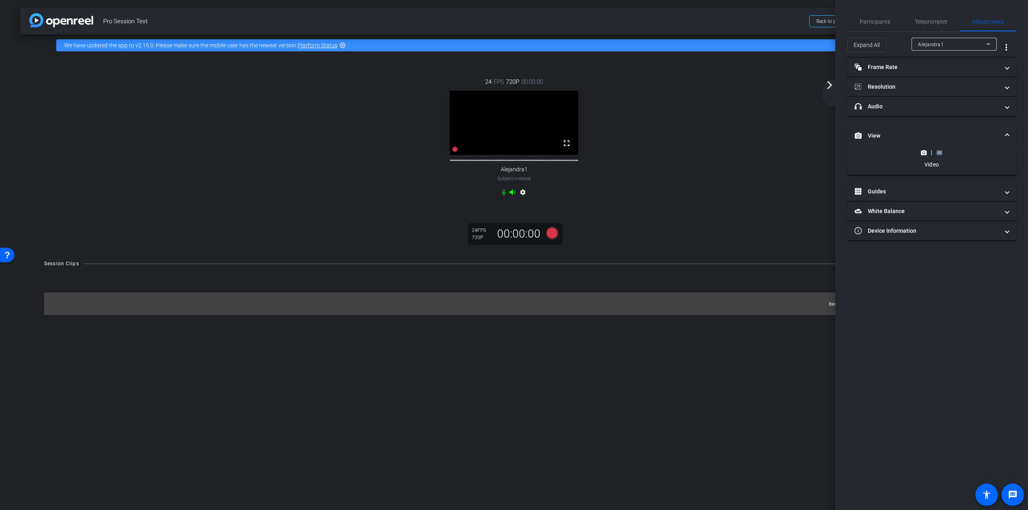
click at [937, 154] on icon at bounding box center [939, 153] width 6 height 6
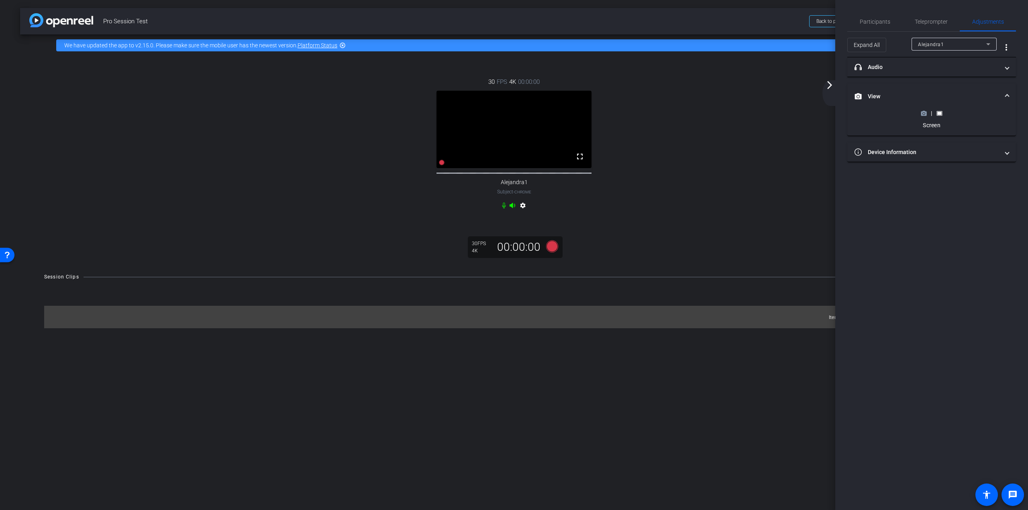
click at [915, 112] on div "| Screen" at bounding box center [931, 119] width 149 height 20
click at [921, 113] on icon at bounding box center [924, 113] width 6 height 4
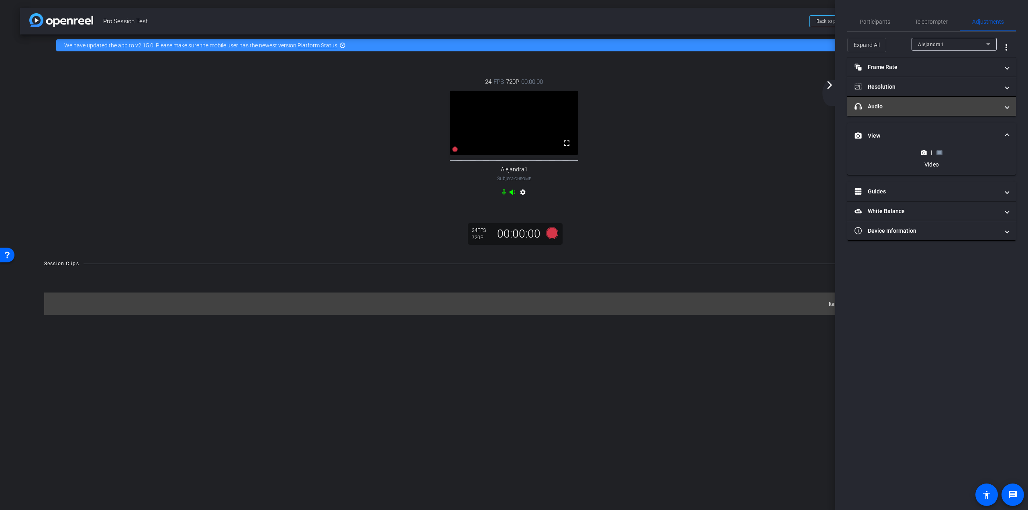
click at [943, 113] on mat-expansion-panel-header "headphone icon Audio" at bounding box center [931, 106] width 169 height 19
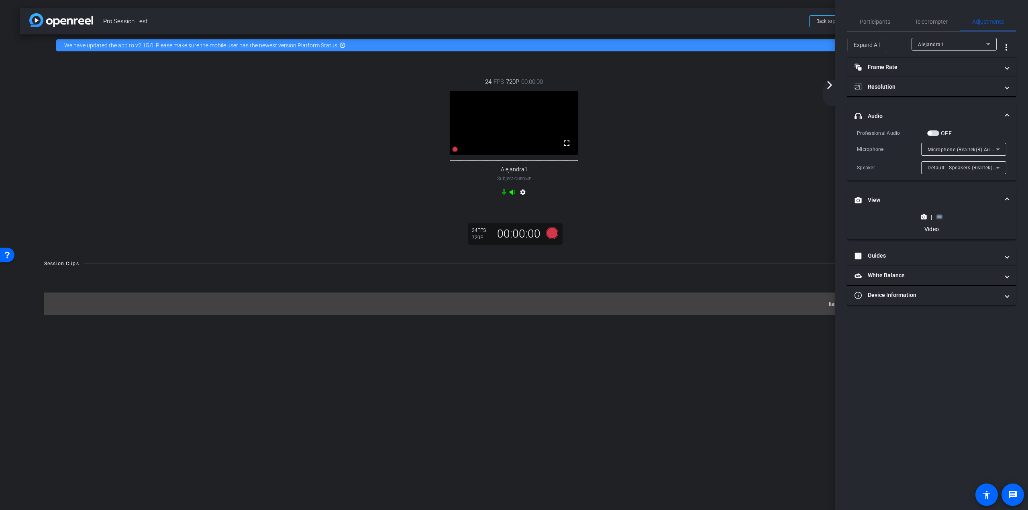
click at [951, 110] on mat-expansion-panel-header "headphone icon Audio" at bounding box center [931, 116] width 169 height 26
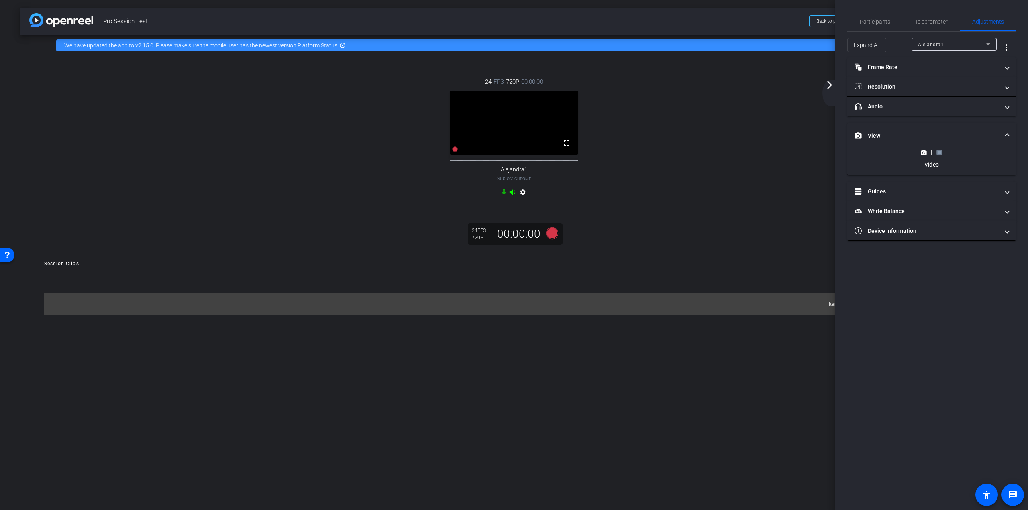
click at [939, 154] on icon at bounding box center [939, 153] width 6 height 6
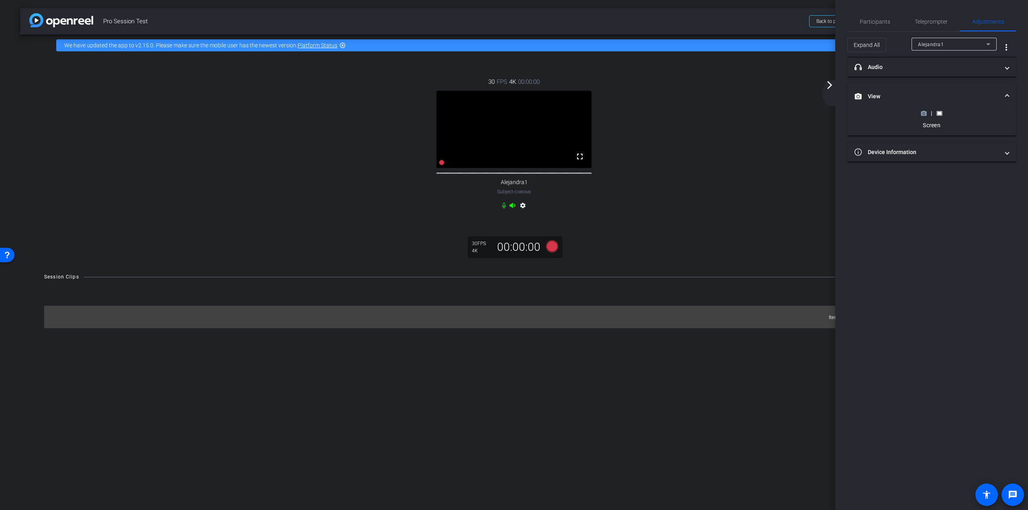
click at [922, 111] on icon at bounding box center [923, 113] width 6 height 6
click at [937, 150] on icon at bounding box center [939, 153] width 6 height 6
click at [922, 112] on icon at bounding box center [923, 113] width 6 height 6
click at [937, 153] on icon at bounding box center [939, 153] width 6 height 6
click at [831, 91] on div "arrow_back_ios_new arrow_forward_ios" at bounding box center [830, 93] width 17 height 26
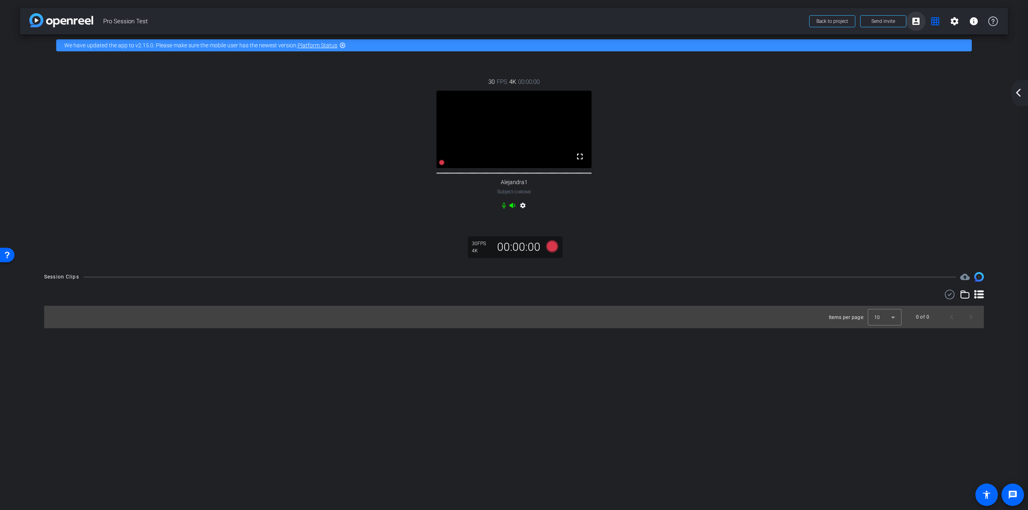
click at [910, 23] on button "account_box" at bounding box center [915, 21] width 19 height 19
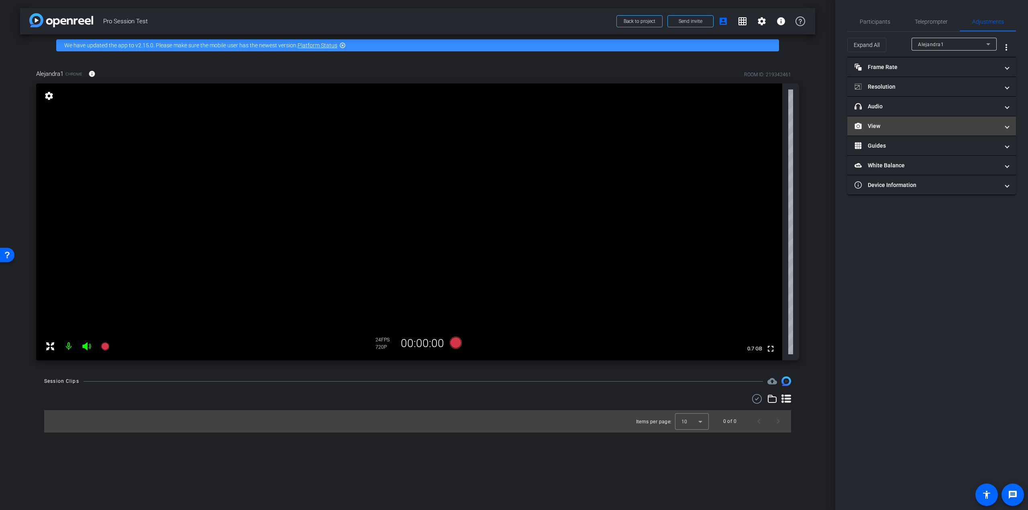
click at [880, 128] on mat-panel-title "View" at bounding box center [926, 126] width 144 height 8
click at [889, 122] on mat-panel-title "View" at bounding box center [926, 126] width 144 height 8
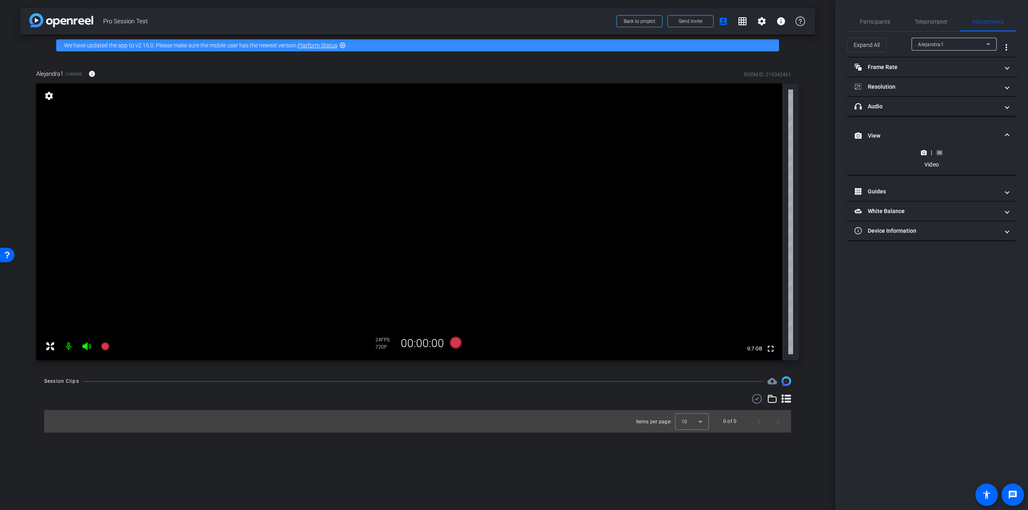
click at [941, 152] on icon at bounding box center [939, 153] width 6 height 6
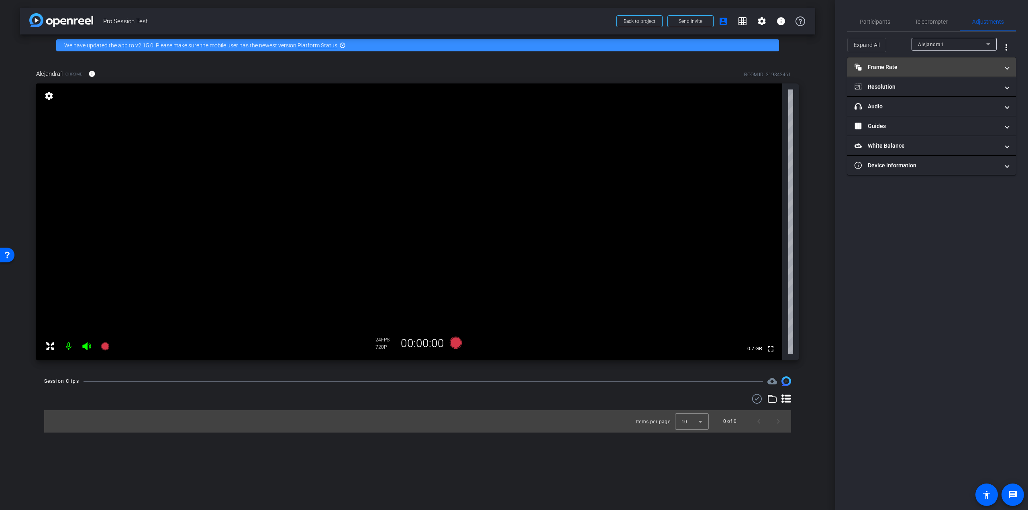
click at [911, 67] on mat-panel-title "Frame Rate Frame Rate" at bounding box center [926, 67] width 144 height 8
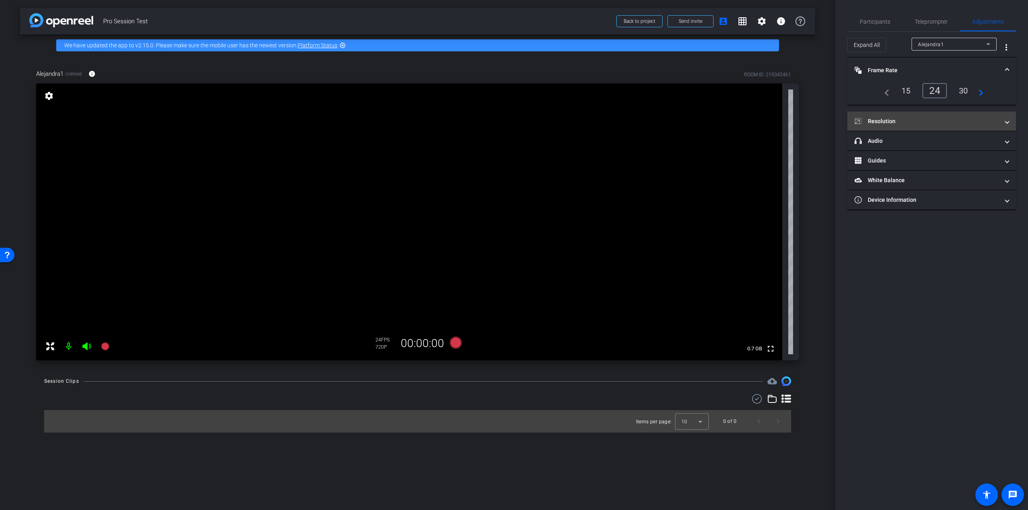
click at [924, 122] on mat-panel-title "Resolution" at bounding box center [926, 121] width 144 height 8
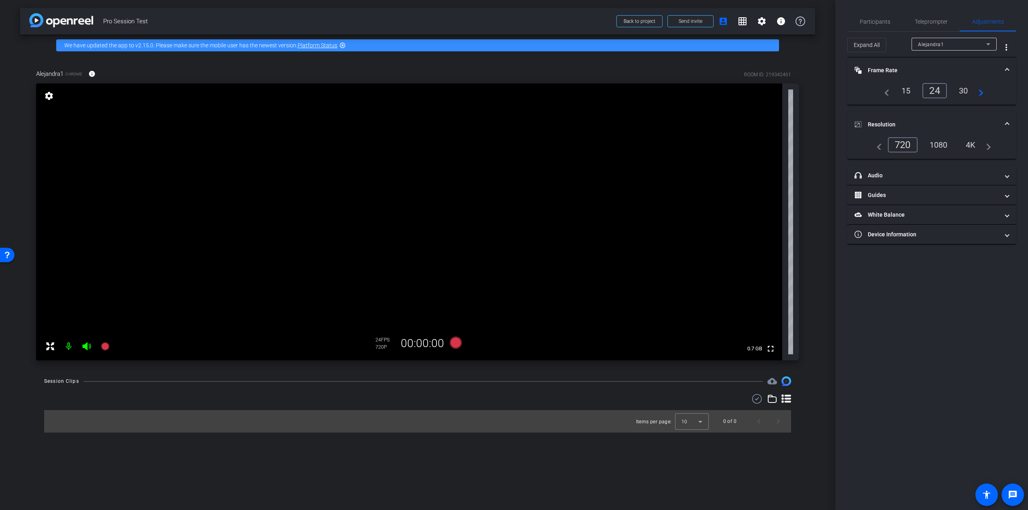
click at [936, 151] on div "navigate_before 720 1080 4K navigate_next" at bounding box center [931, 144] width 119 height 15
click at [938, 147] on div "1080" at bounding box center [938, 145] width 30 height 14
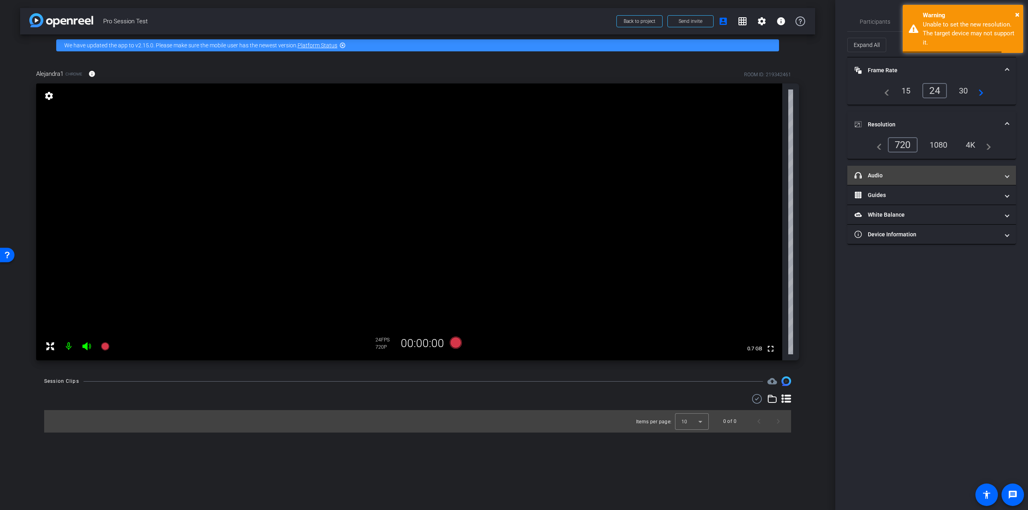
click at [926, 178] on mat-panel-title "headphone icon Audio" at bounding box center [926, 175] width 144 height 8
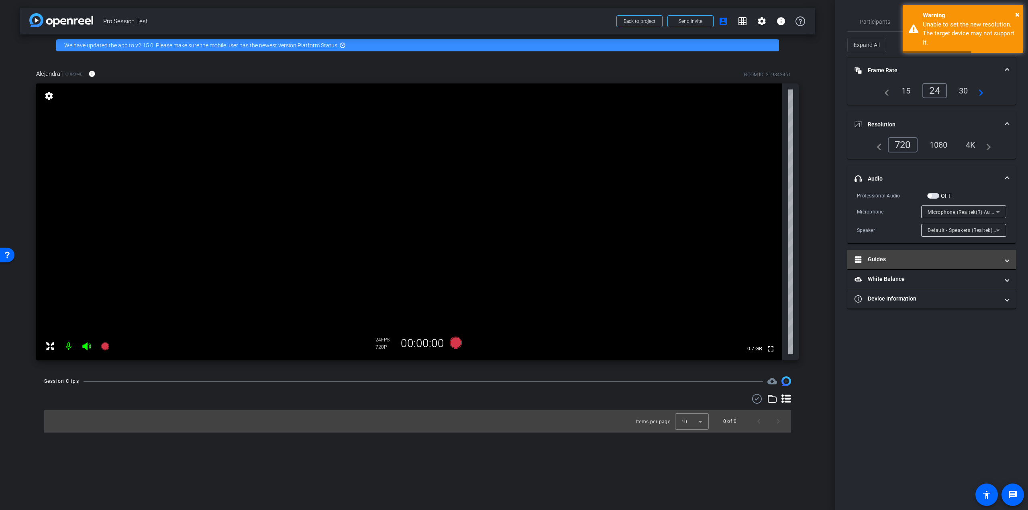
click at [914, 263] on mat-panel-title "Guides" at bounding box center [926, 259] width 144 height 8
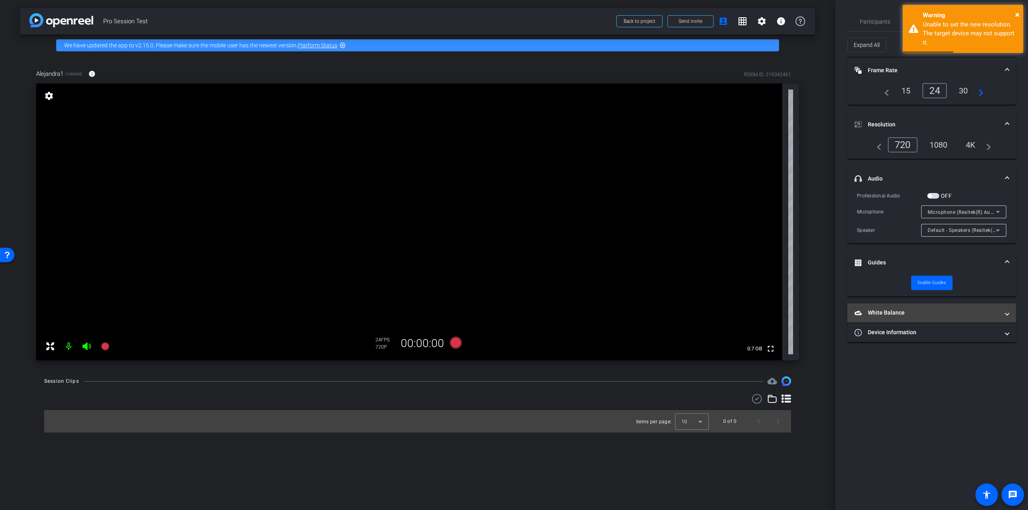
drag, startPoint x: 909, startPoint y: 309, endPoint x: 912, endPoint y: 314, distance: 5.8
click at [908, 310] on mat-panel-title "White Balance White Balance" at bounding box center [926, 313] width 144 height 8
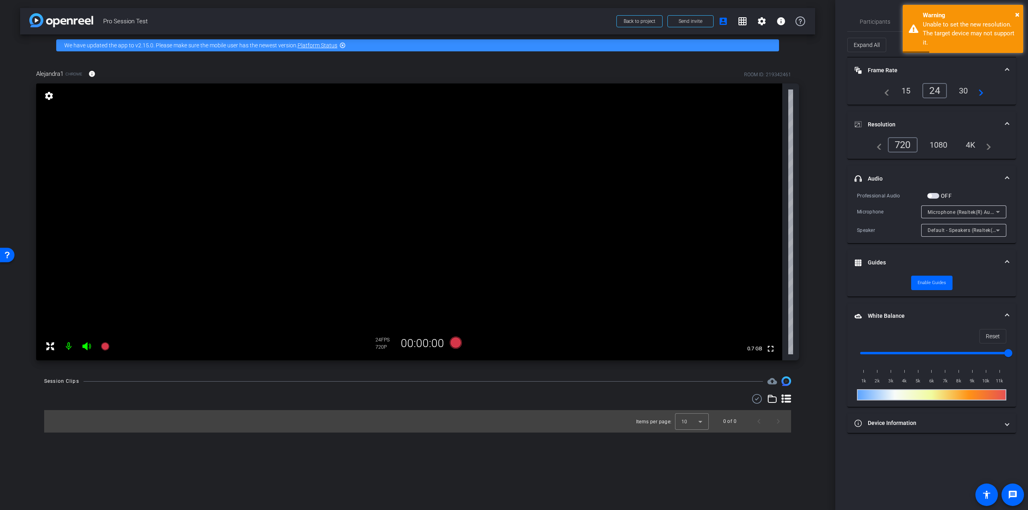
click at [914, 321] on mat-expansion-panel-header "White Balance White Balance" at bounding box center [931, 316] width 169 height 26
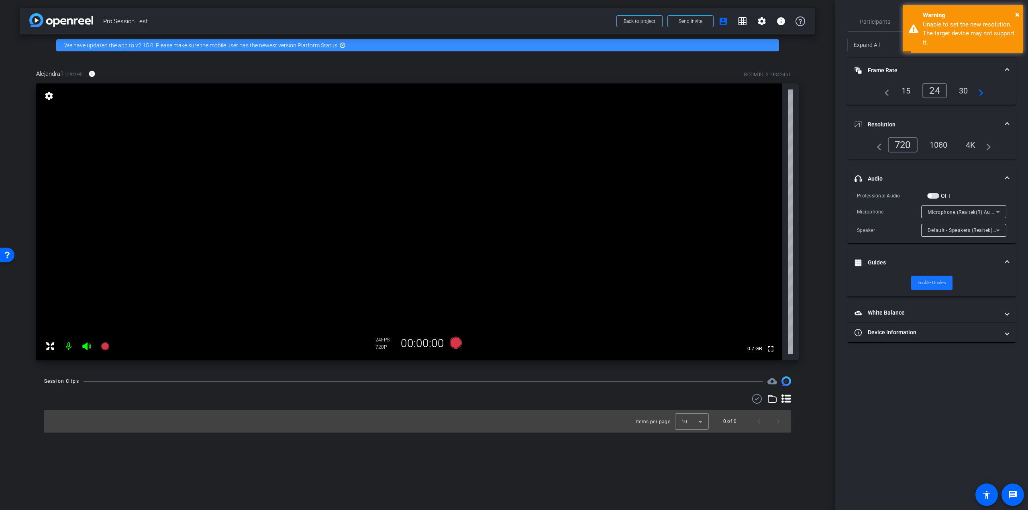
click at [923, 281] on span "Enable Guides" at bounding box center [931, 283] width 28 height 12
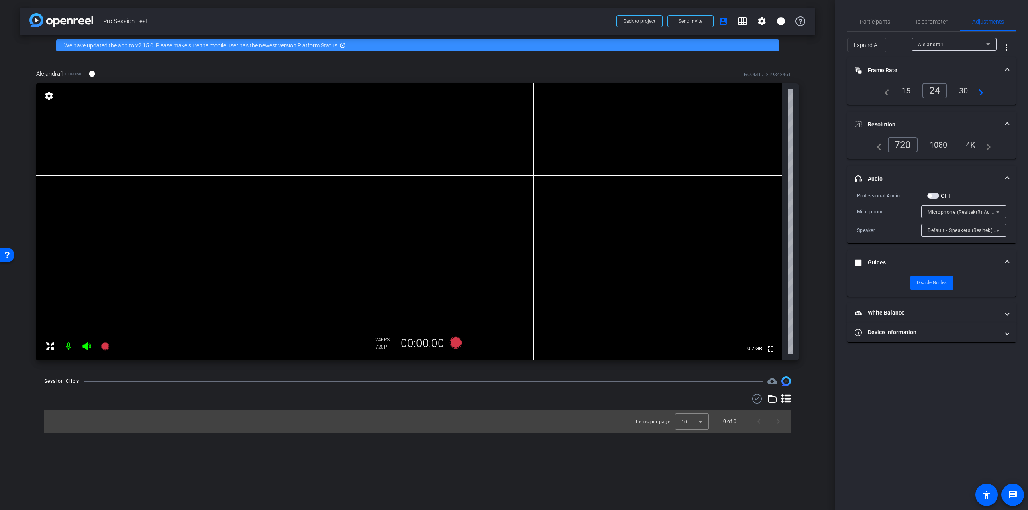
click at [934, 194] on span "button" at bounding box center [933, 196] width 12 height 6
click at [934, 194] on span "button" at bounding box center [935, 196] width 4 height 4
click at [881, 28] on span "Participants" at bounding box center [874, 21] width 31 height 19
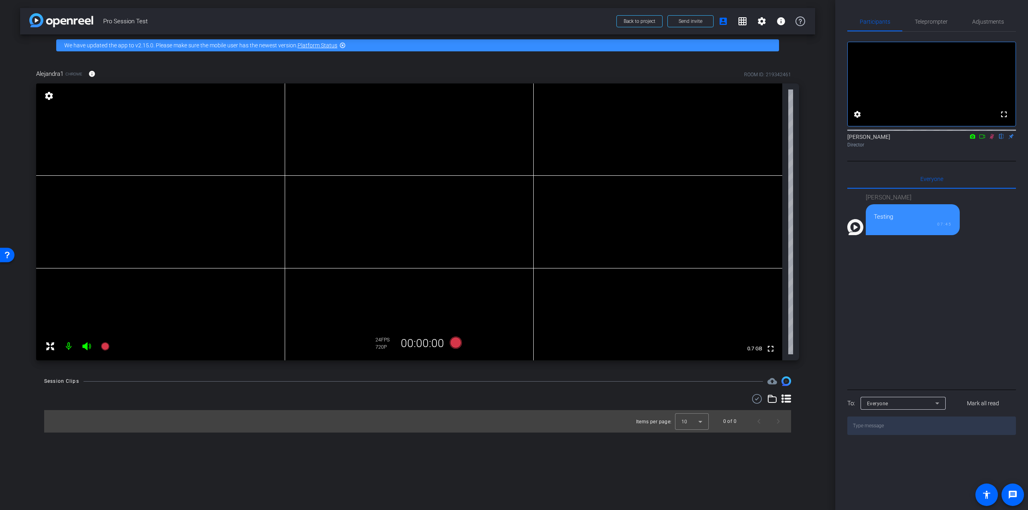
click at [878, 435] on textarea at bounding box center [931, 426] width 169 height 18
click at [916, 347] on div "Alejandra Testing 07:45" at bounding box center [931, 288] width 169 height 199
click at [933, 24] on span "Teleprompter" at bounding box center [930, 22] width 33 height 6
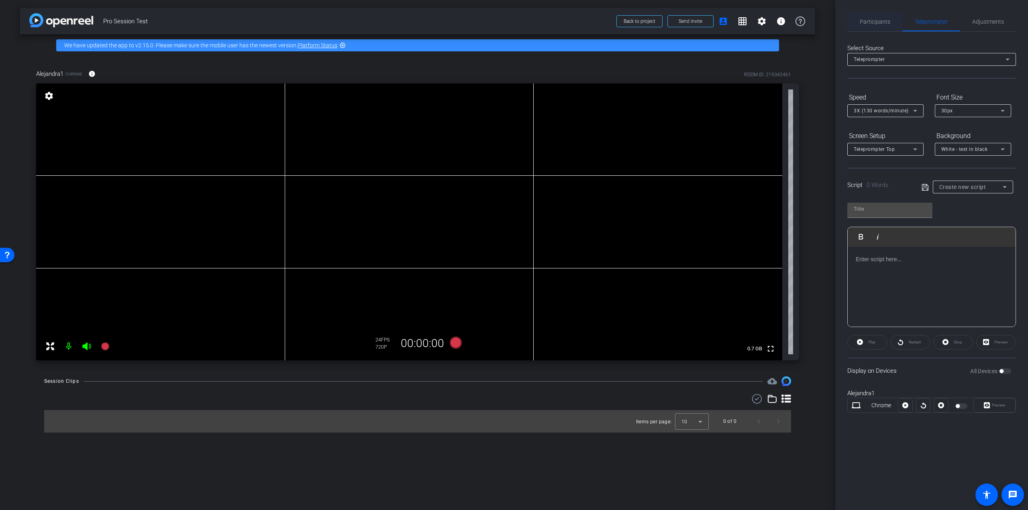
click at [889, 24] on div "Participants" at bounding box center [874, 21] width 55 height 19
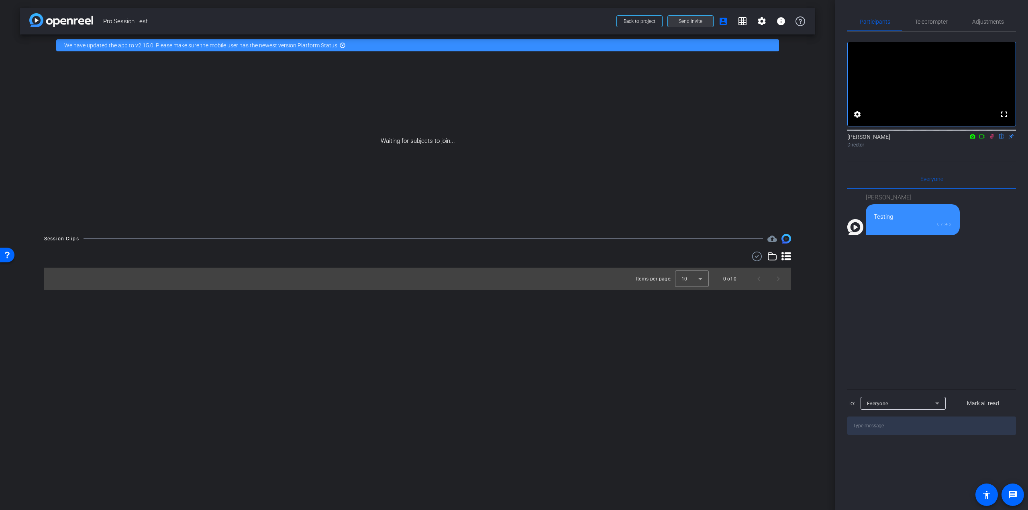
click at [696, 24] on span "Send invite" at bounding box center [690, 21] width 24 height 6
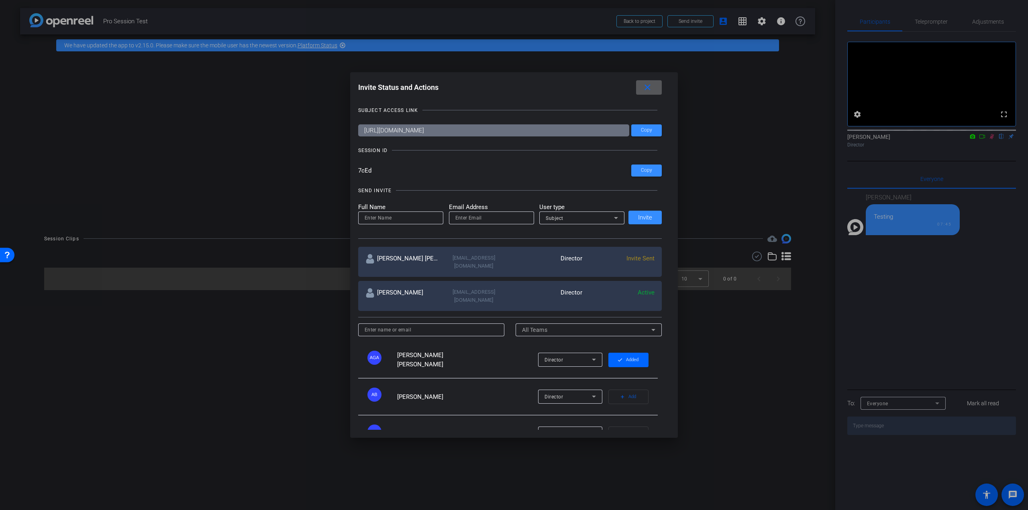
click at [655, 90] on span at bounding box center [649, 87] width 26 height 19
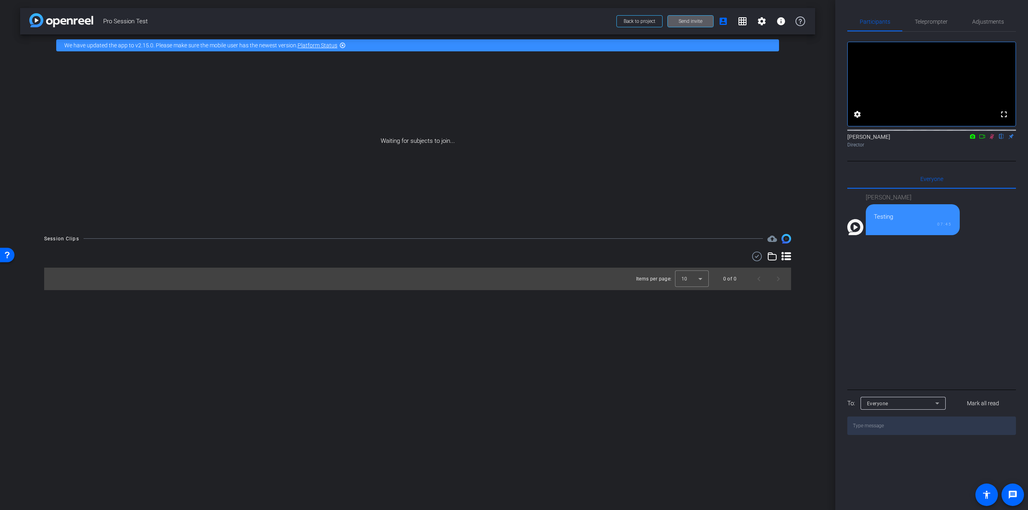
click at [690, 18] on span "Send invite" at bounding box center [690, 21] width 24 height 6
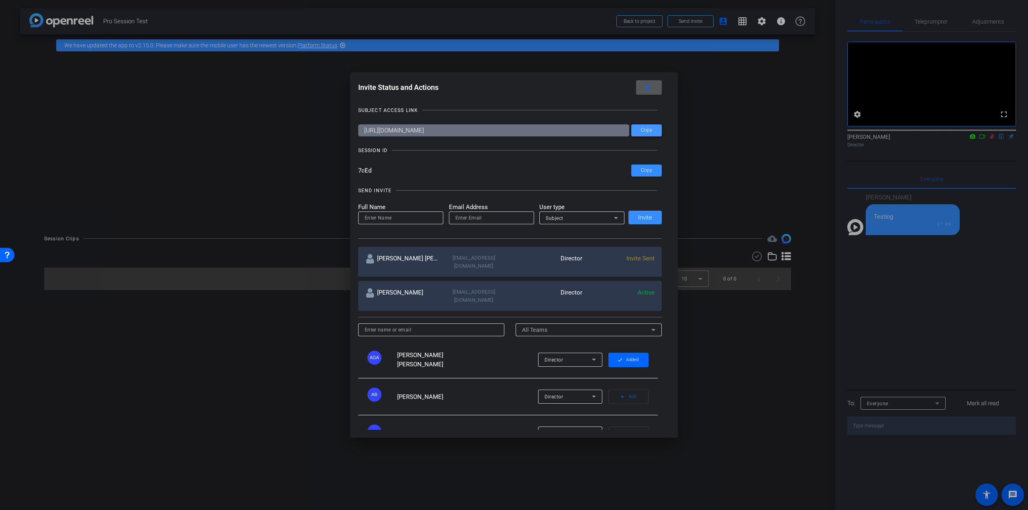
click at [649, 130] on span "Copy" at bounding box center [646, 130] width 11 height 6
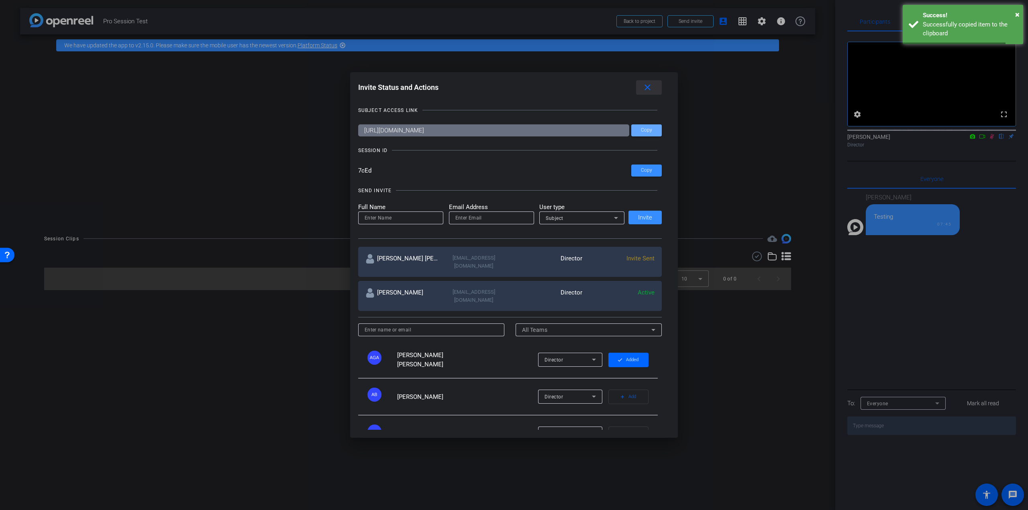
click at [651, 85] on mat-icon "close" at bounding box center [647, 88] width 10 height 10
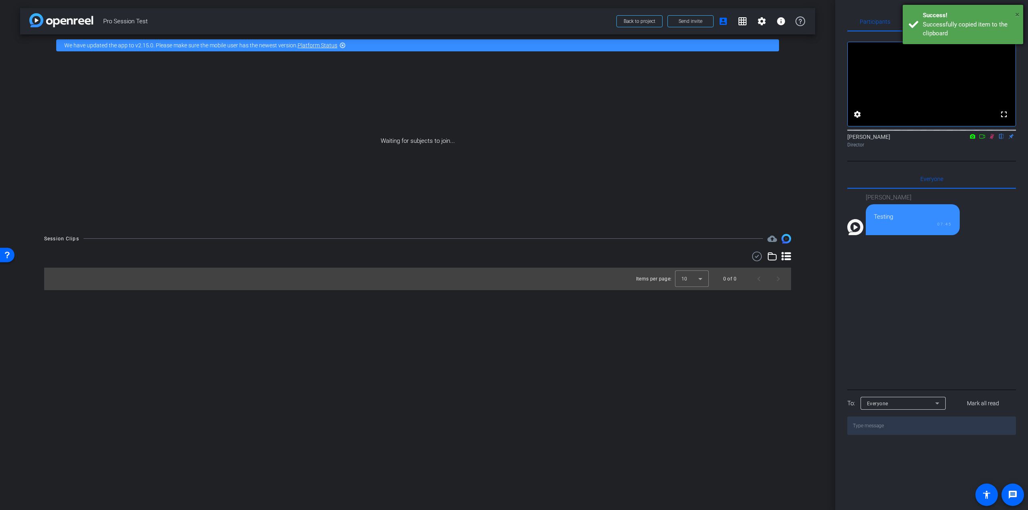
click at [1019, 15] on span "×" at bounding box center [1017, 15] width 4 height 10
click at [641, 20] on span "Back to project" at bounding box center [639, 21] width 32 height 6
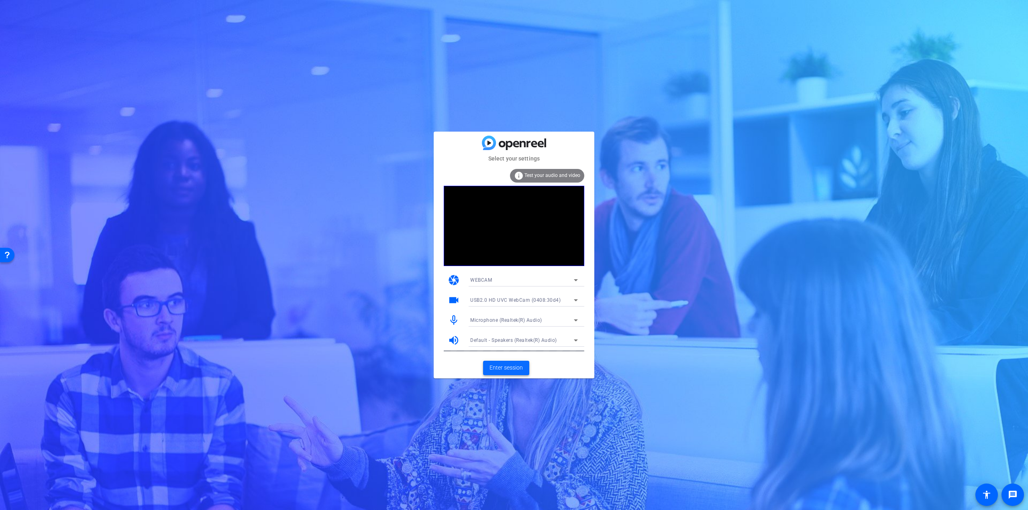
click at [512, 370] on span "Enter session" at bounding box center [505, 368] width 33 height 8
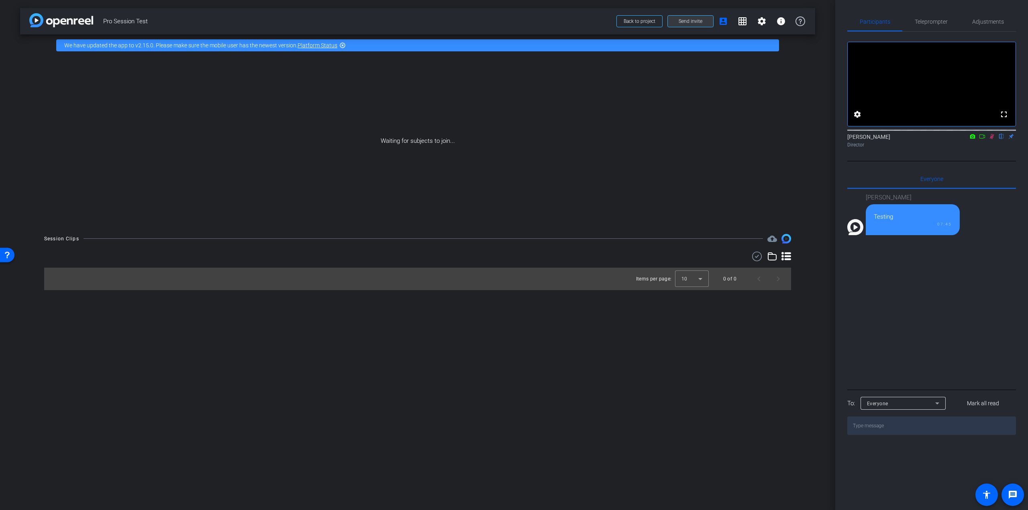
click at [680, 28] on span at bounding box center [689, 21] width 45 height 19
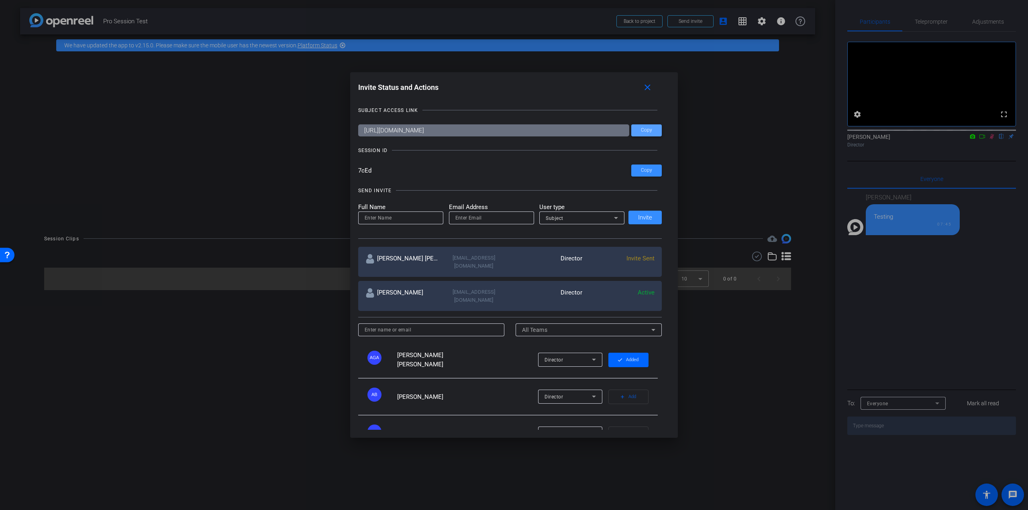
click at [643, 131] on span "Copy" at bounding box center [646, 130] width 11 height 6
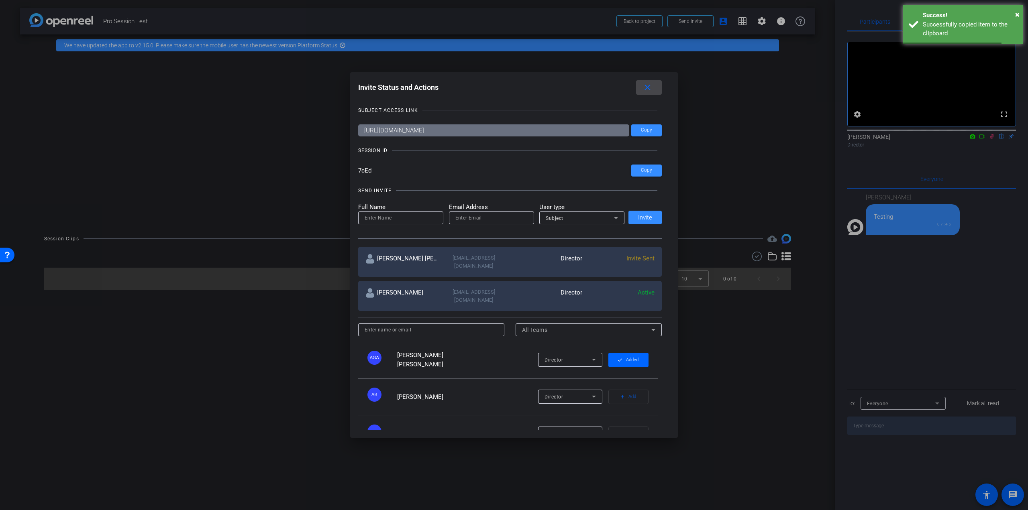
click at [652, 91] on mat-icon "close" at bounding box center [647, 88] width 10 height 10
